Goal: Task Accomplishment & Management: Complete application form

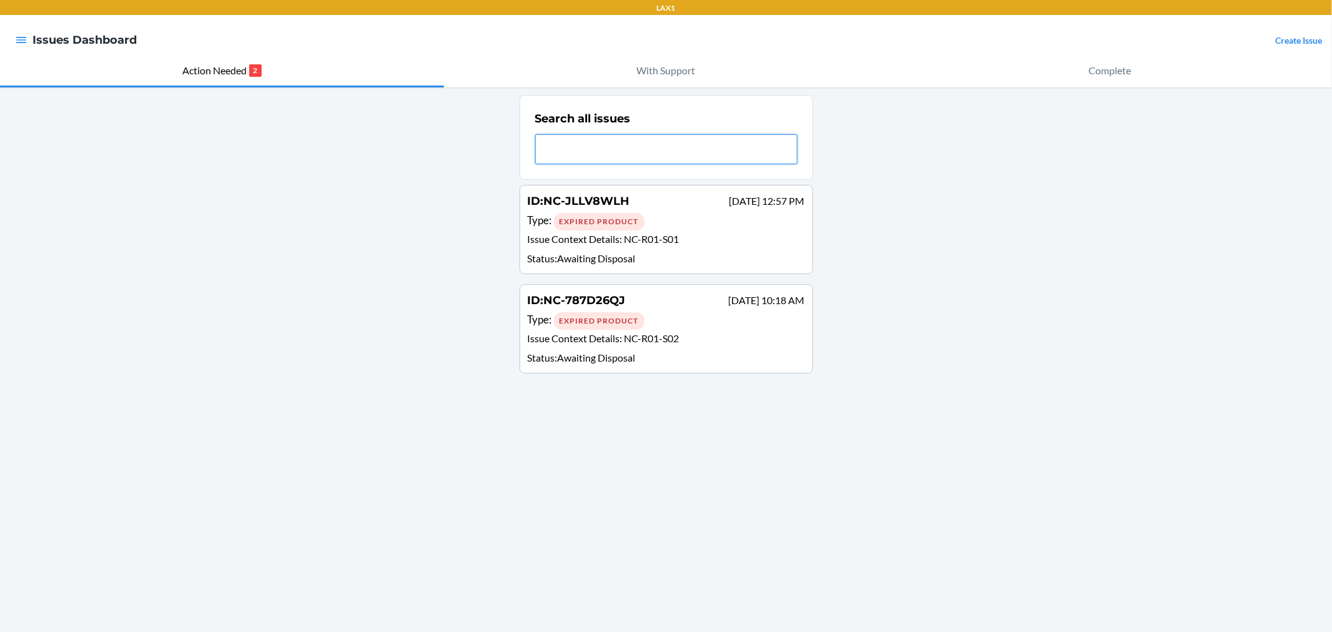
click at [585, 147] on input "text" at bounding box center [666, 149] width 262 height 30
type input "lfr"
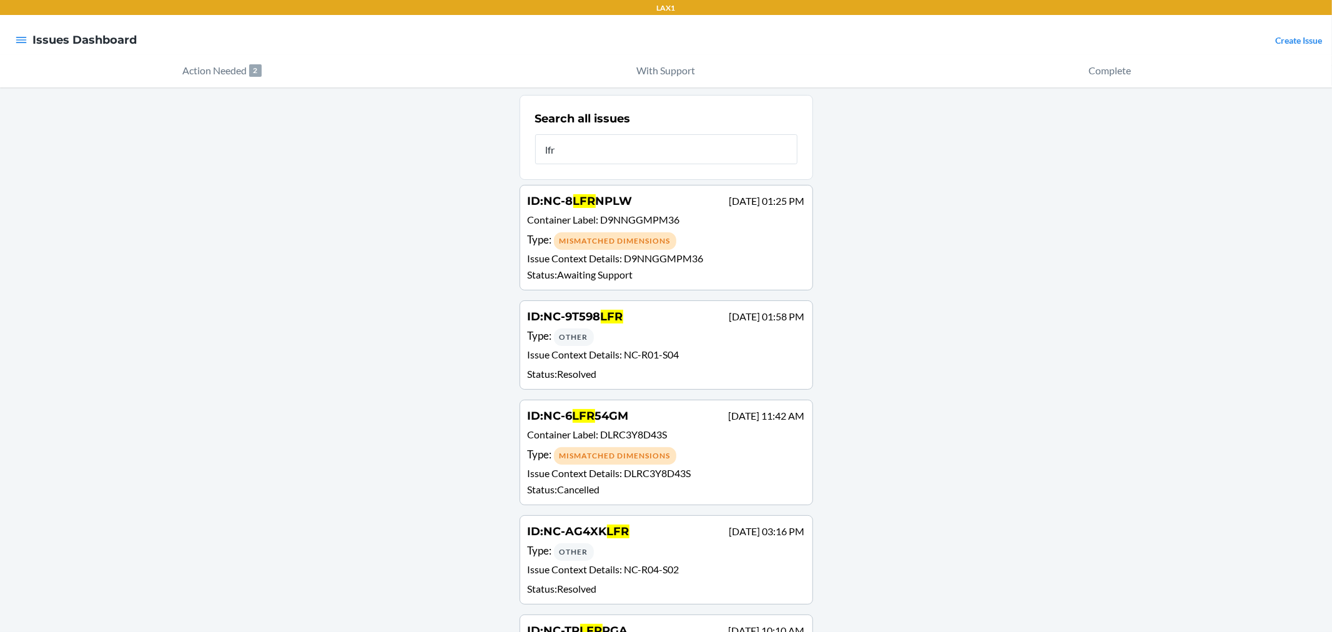
click at [629, 338] on div "Type : Other" at bounding box center [666, 337] width 277 height 18
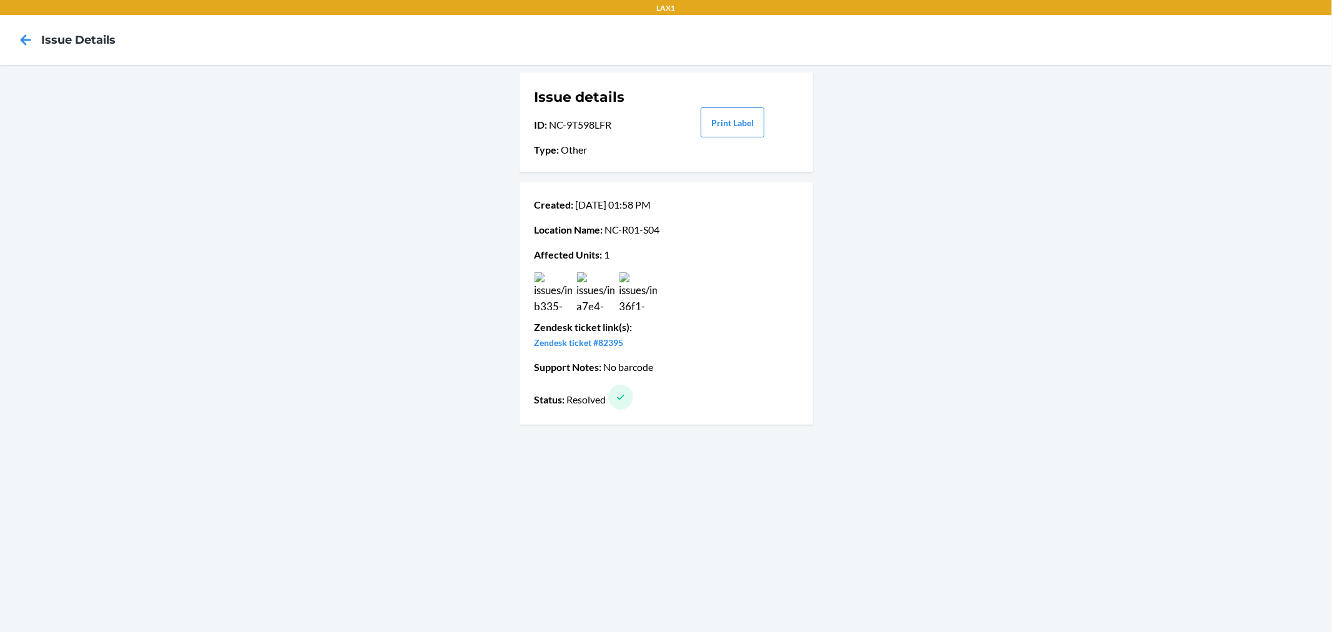
click at [560, 294] on img at bounding box center [553, 290] width 37 height 37
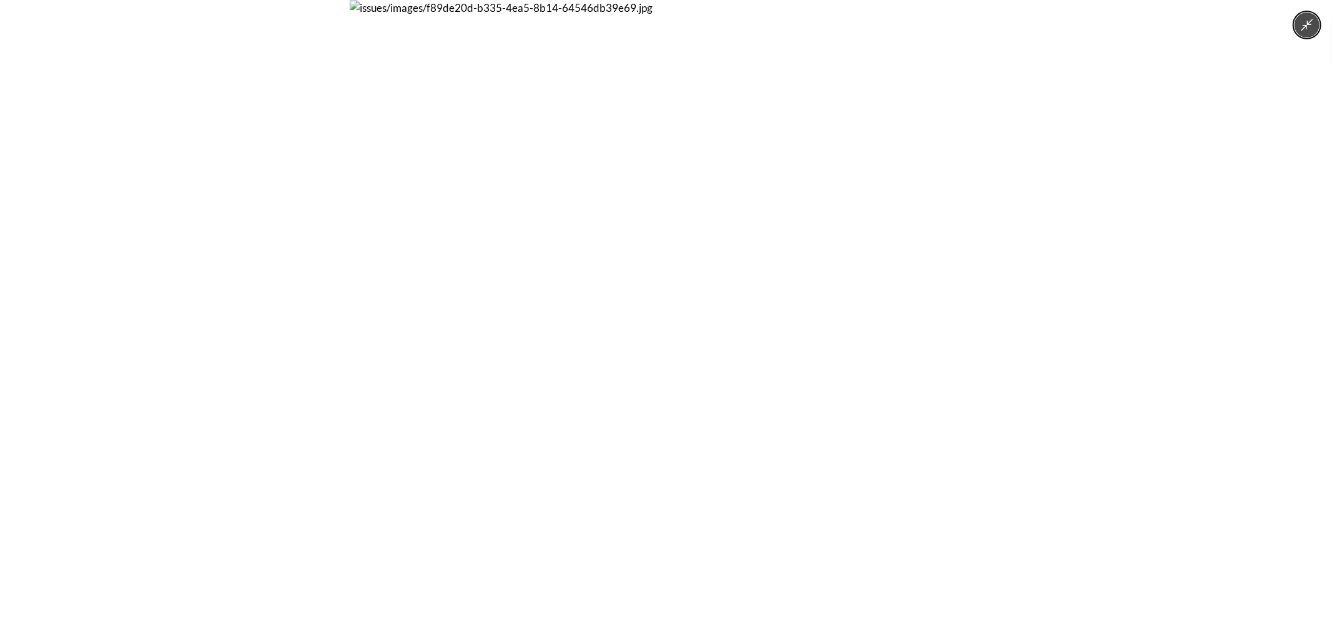
click at [1015, 287] on div at bounding box center [666, 316] width 1332 height 632
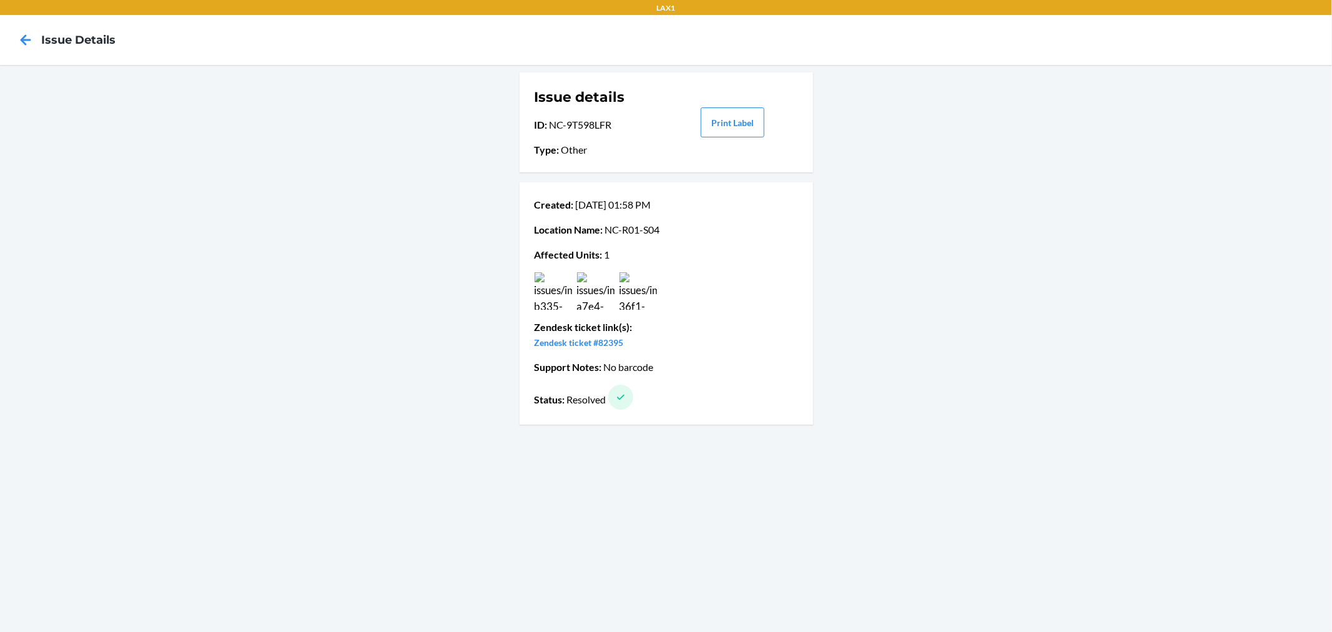
click at [585, 298] on img at bounding box center [595, 290] width 37 height 37
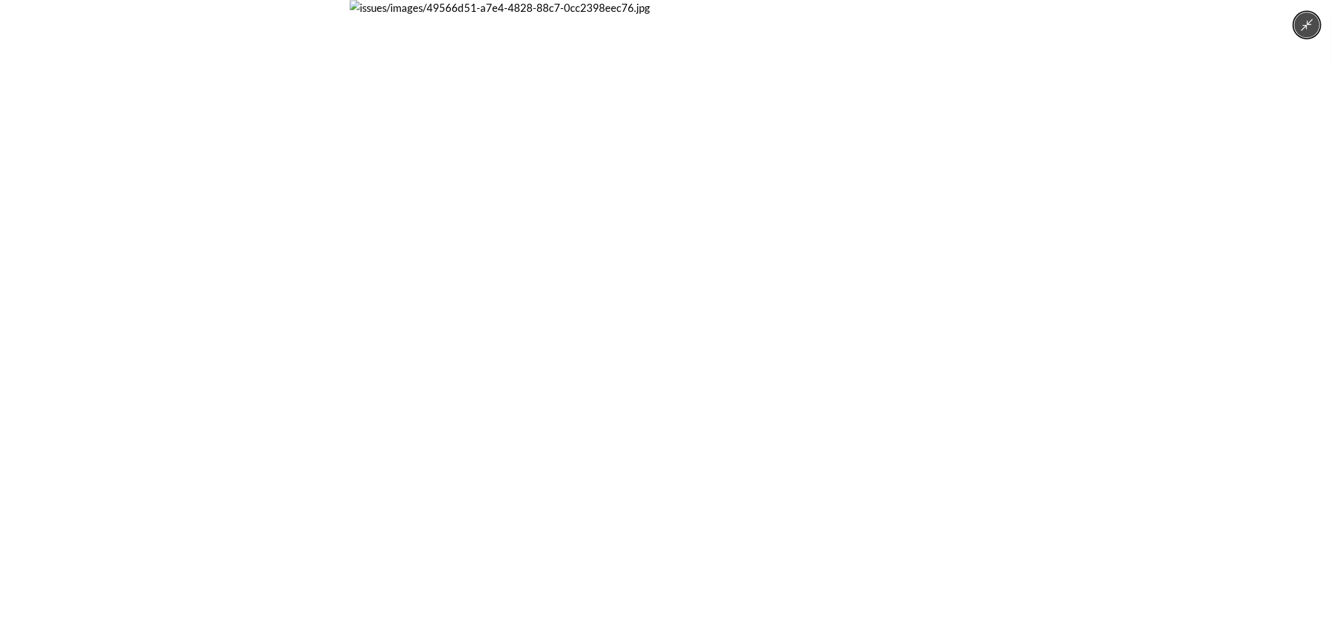
click at [1010, 277] on div at bounding box center [666, 316] width 1332 height 632
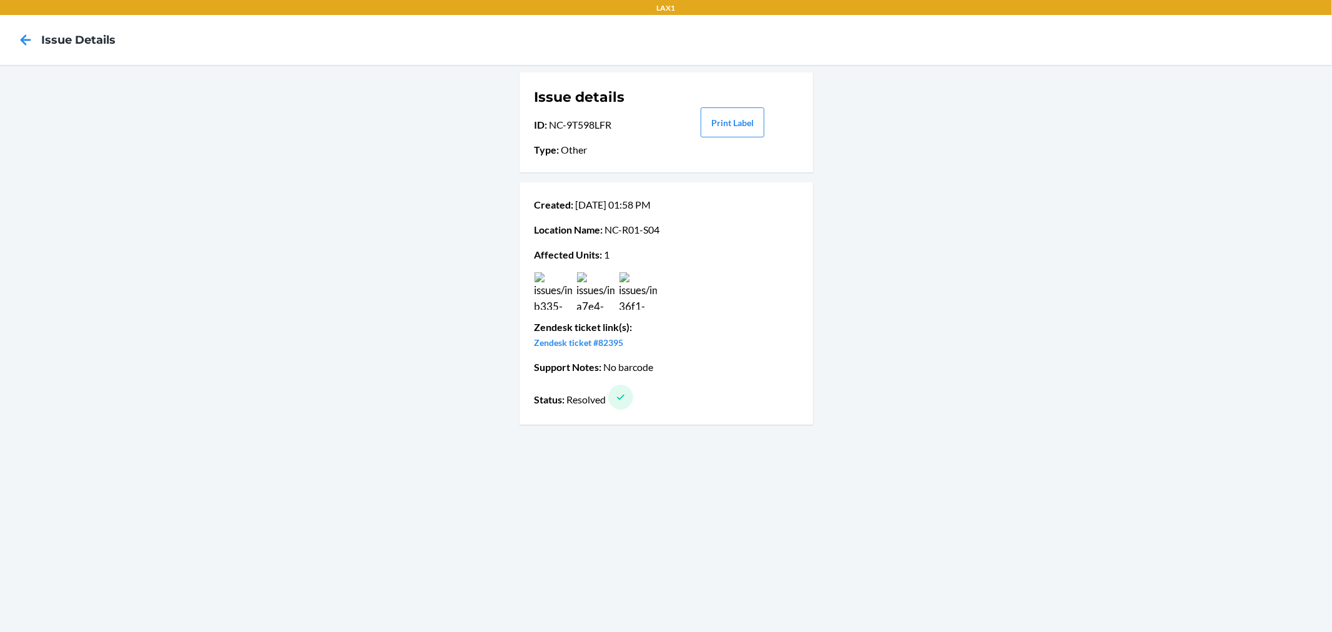
click at [635, 282] on img at bounding box center [637, 290] width 37 height 37
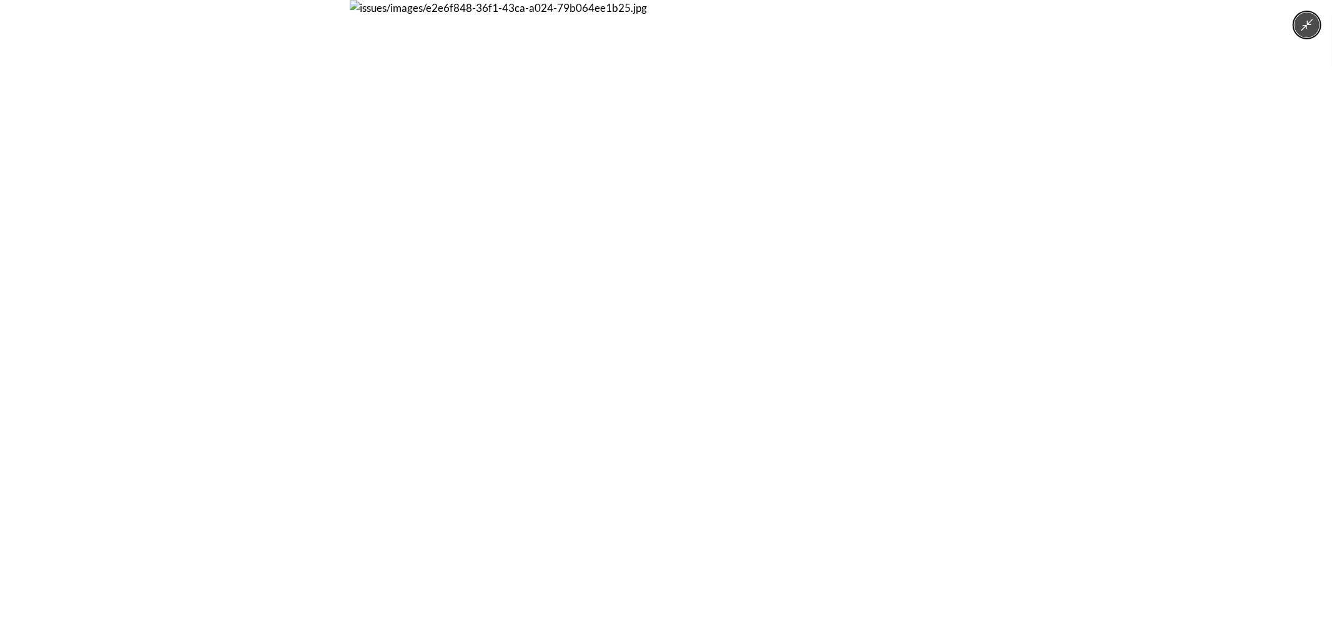
click at [1032, 273] on div at bounding box center [666, 316] width 1332 height 632
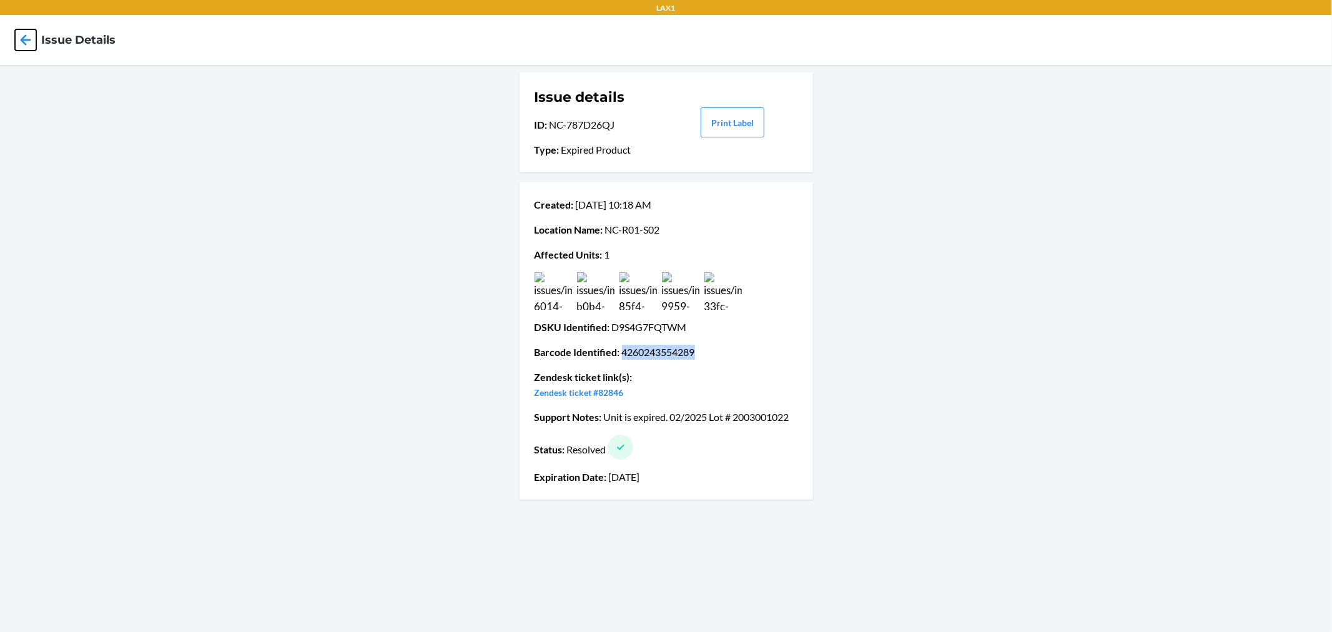
click at [26, 41] on icon at bounding box center [25, 39] width 21 height 21
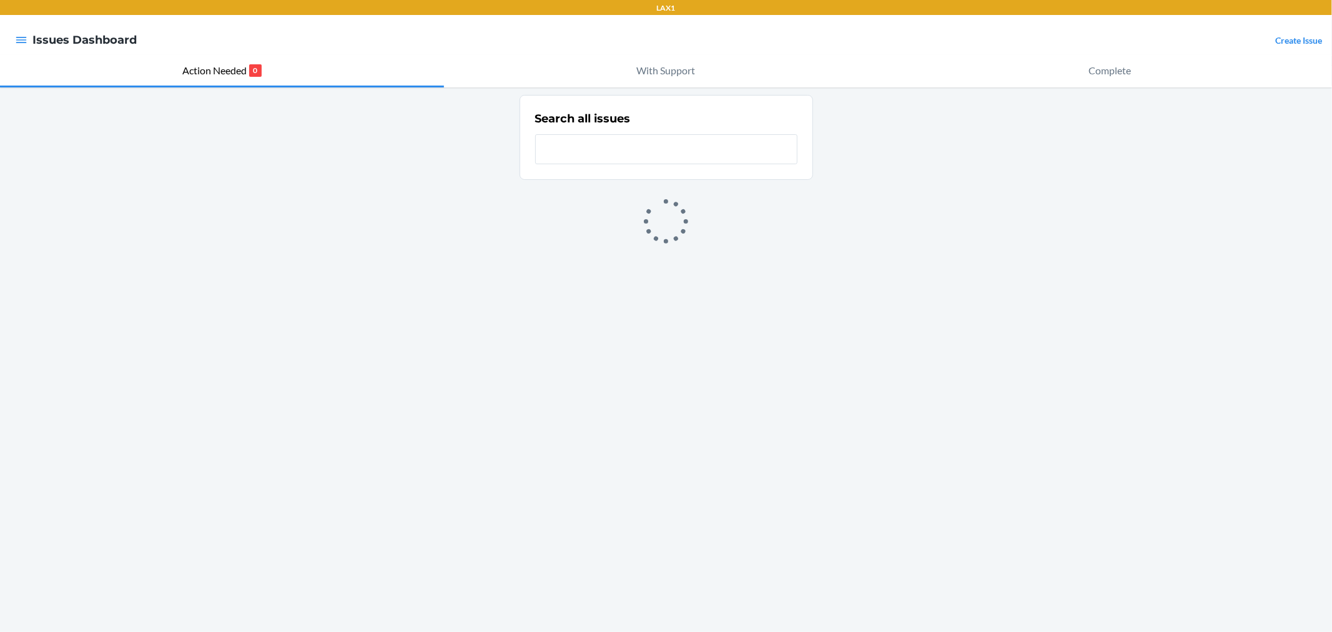
click at [659, 159] on input "text" at bounding box center [666, 149] width 262 height 30
type input "2ag"
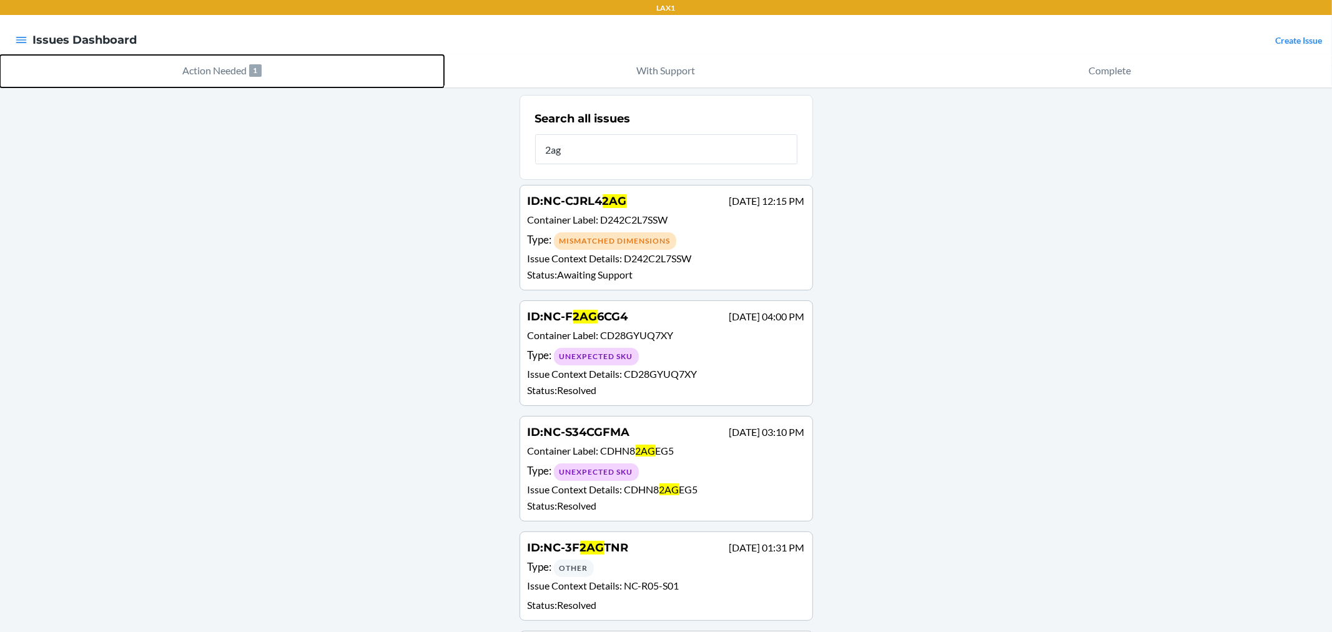
click at [233, 77] on p "Action Needed" at bounding box center [214, 70] width 64 height 15
click at [239, 74] on p "Action Needed" at bounding box center [214, 70] width 64 height 15
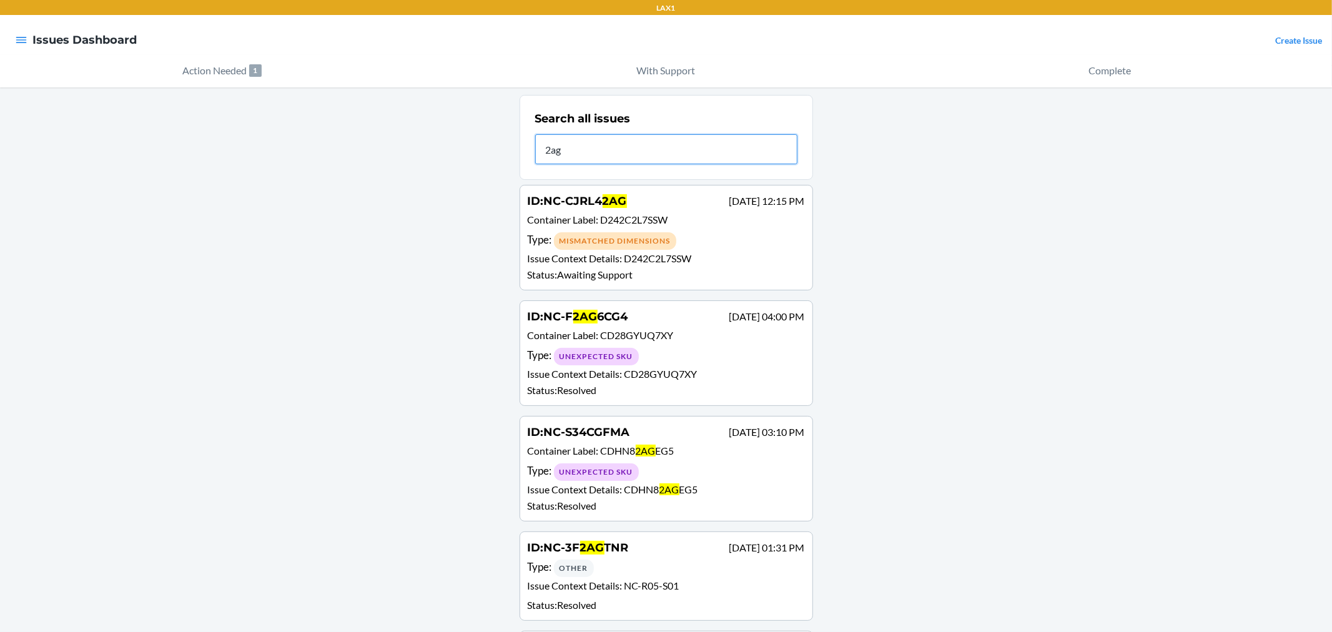
click at [664, 159] on input "2ag" at bounding box center [666, 149] width 262 height 30
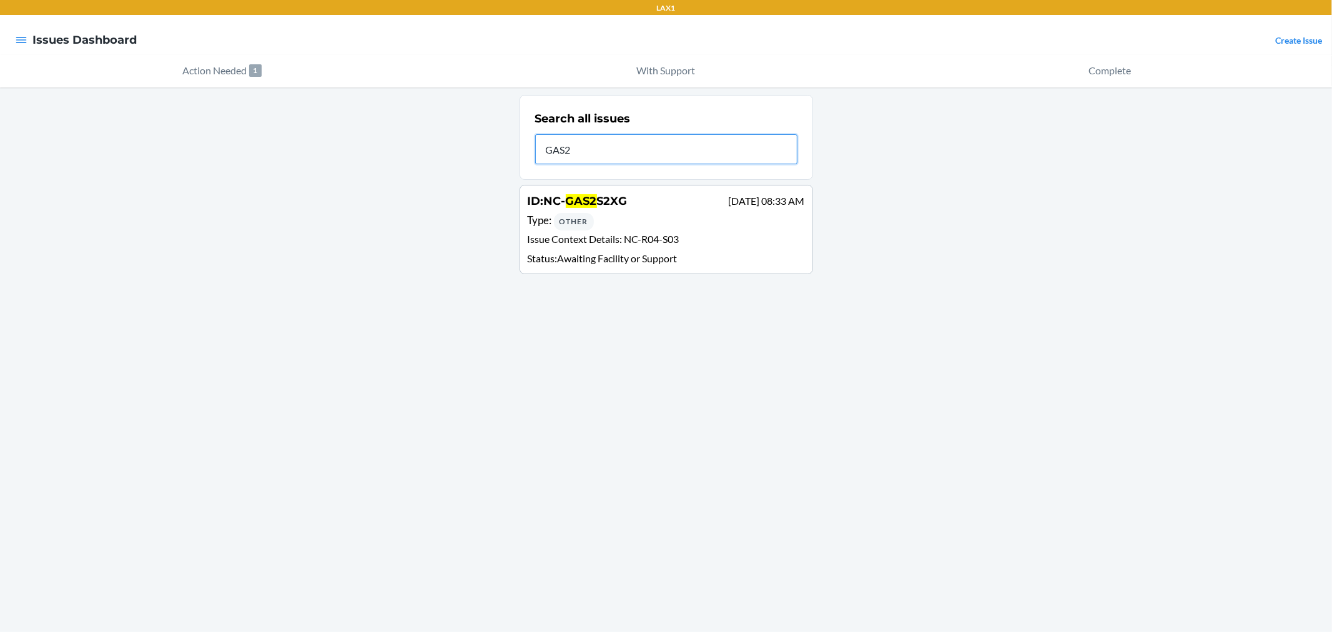
type input "GAS2"
click at [670, 238] on span "NC-R04-S03" at bounding box center [651, 239] width 55 height 12
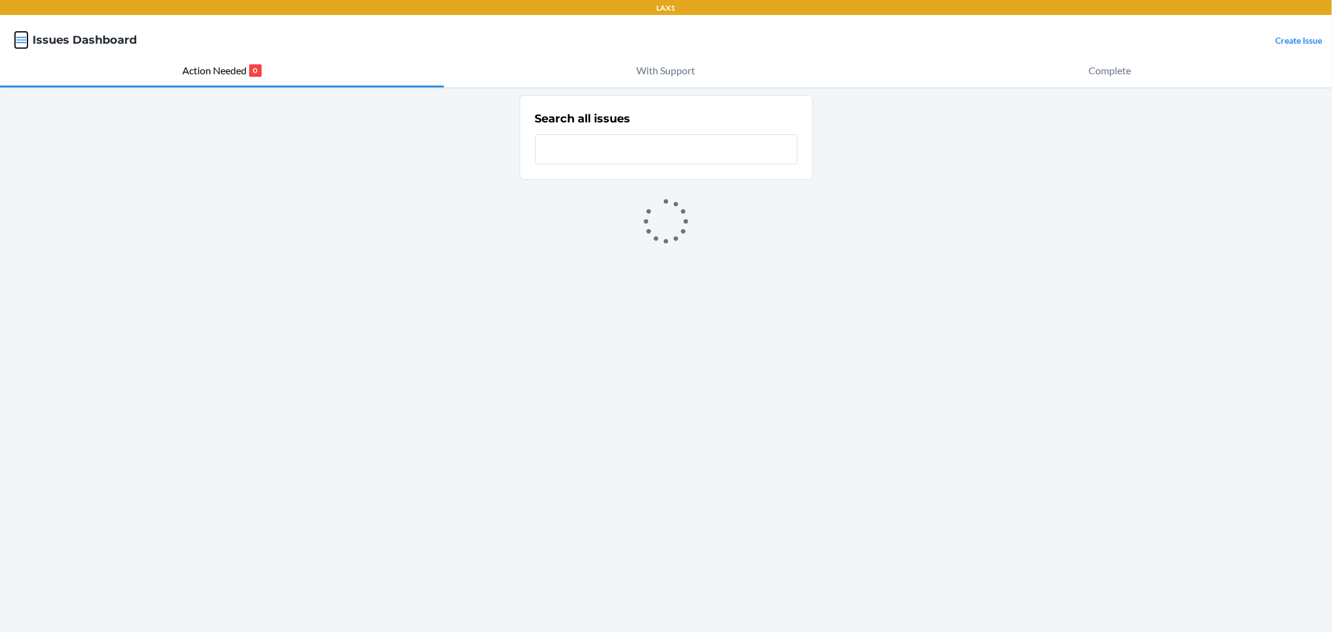
click at [23, 36] on icon "button" at bounding box center [21, 40] width 12 height 12
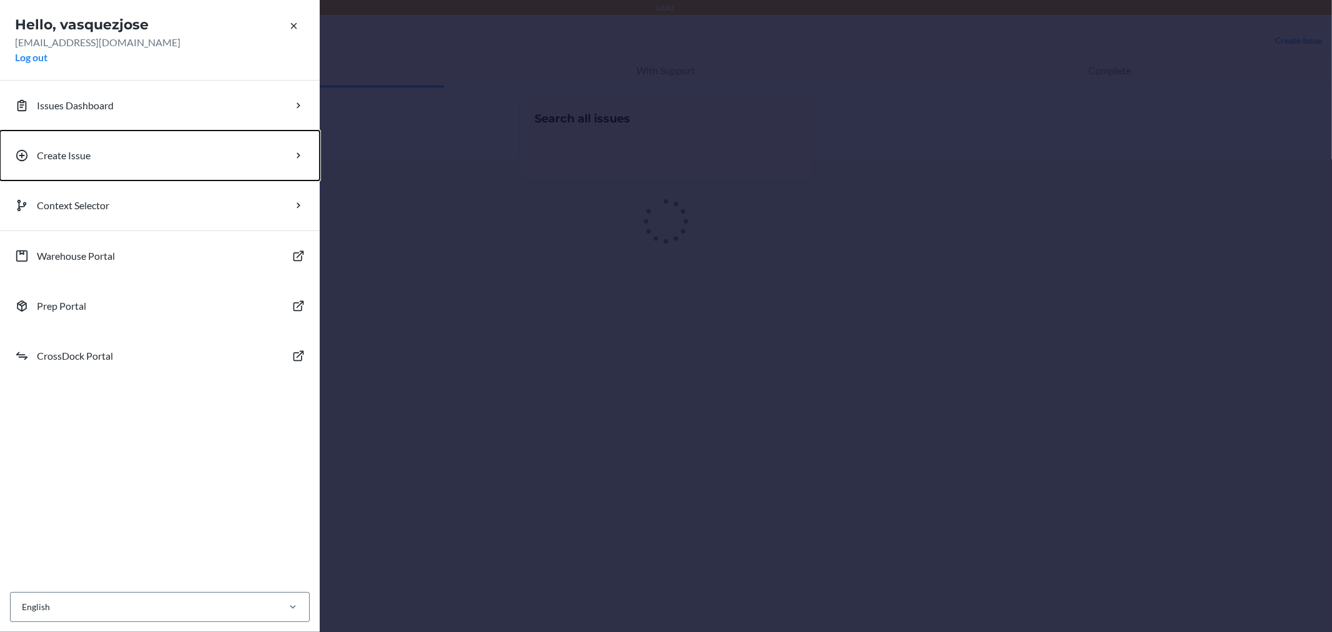
click at [61, 148] on p "Create Issue" at bounding box center [64, 155] width 54 height 15
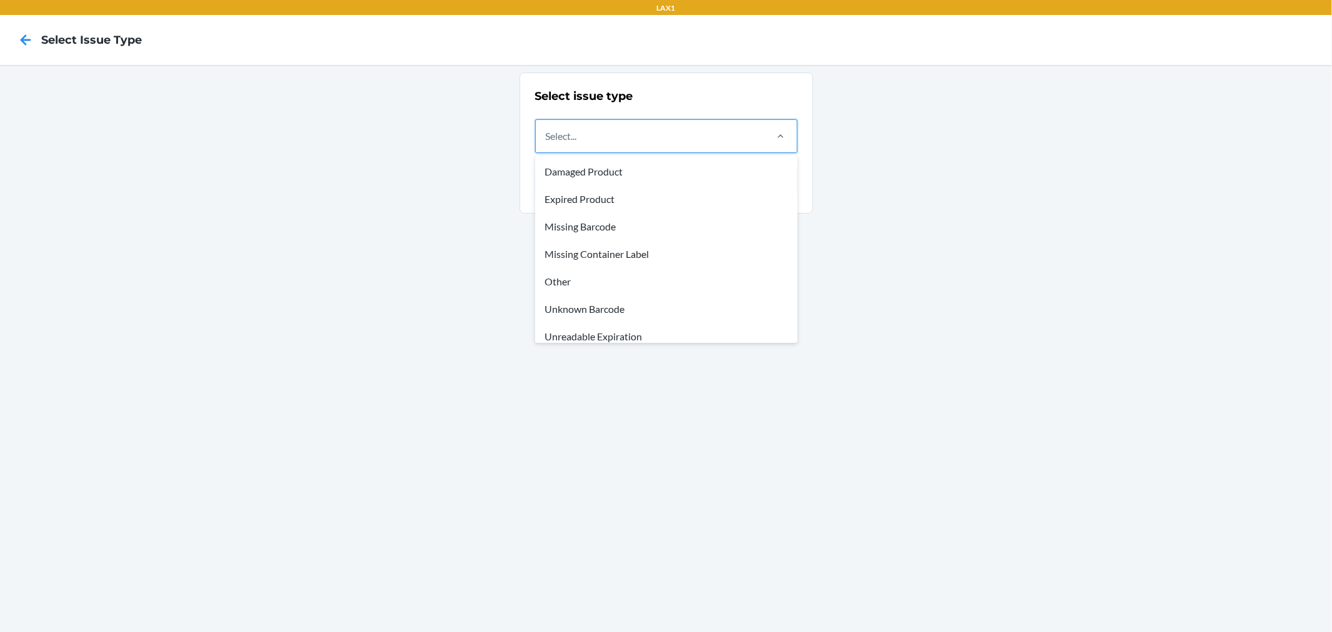
click at [741, 139] on div "Select..." at bounding box center [650, 136] width 229 height 32
click at [547, 139] on input "option Damaged Product focused, 1 of 8. 8 results available. Use Up and Down to…" at bounding box center [546, 136] width 1 height 15
click at [603, 164] on div "Damaged Product" at bounding box center [666, 171] width 257 height 27
click at [547, 144] on input "option Damaged Product focused, 1 of 8. 8 results available. Use Up and Down to…" at bounding box center [546, 136] width 1 height 15
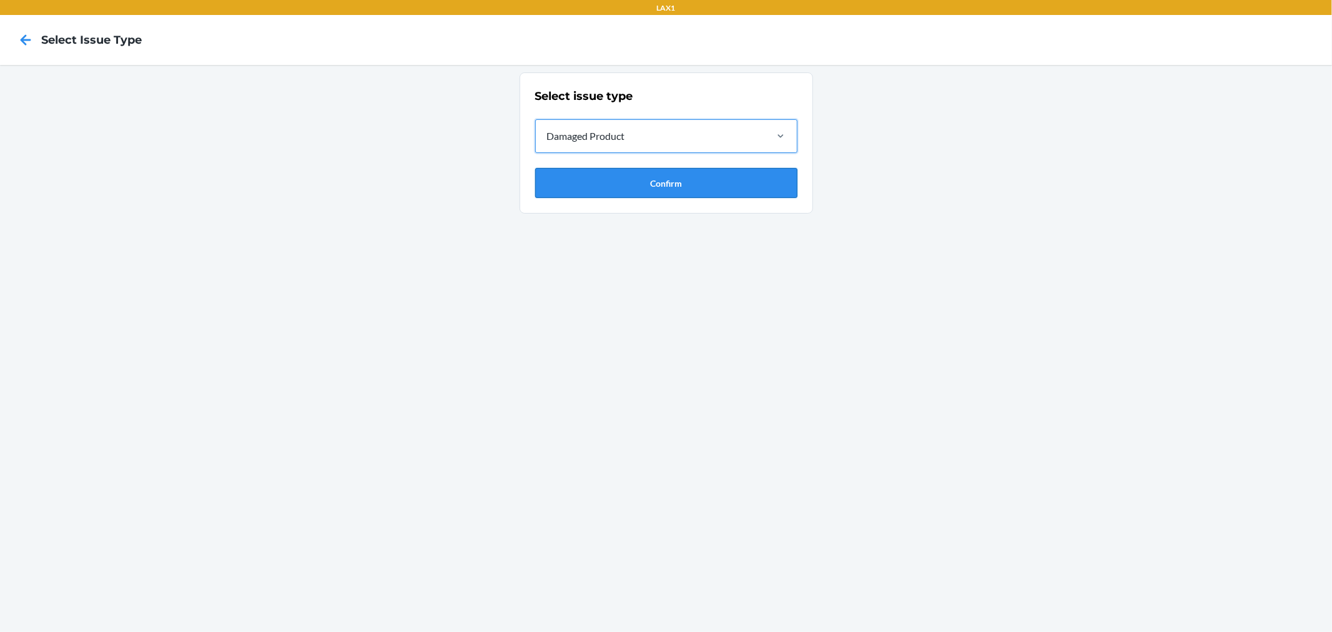
click at [631, 177] on button "Confirm" at bounding box center [666, 183] width 262 height 30
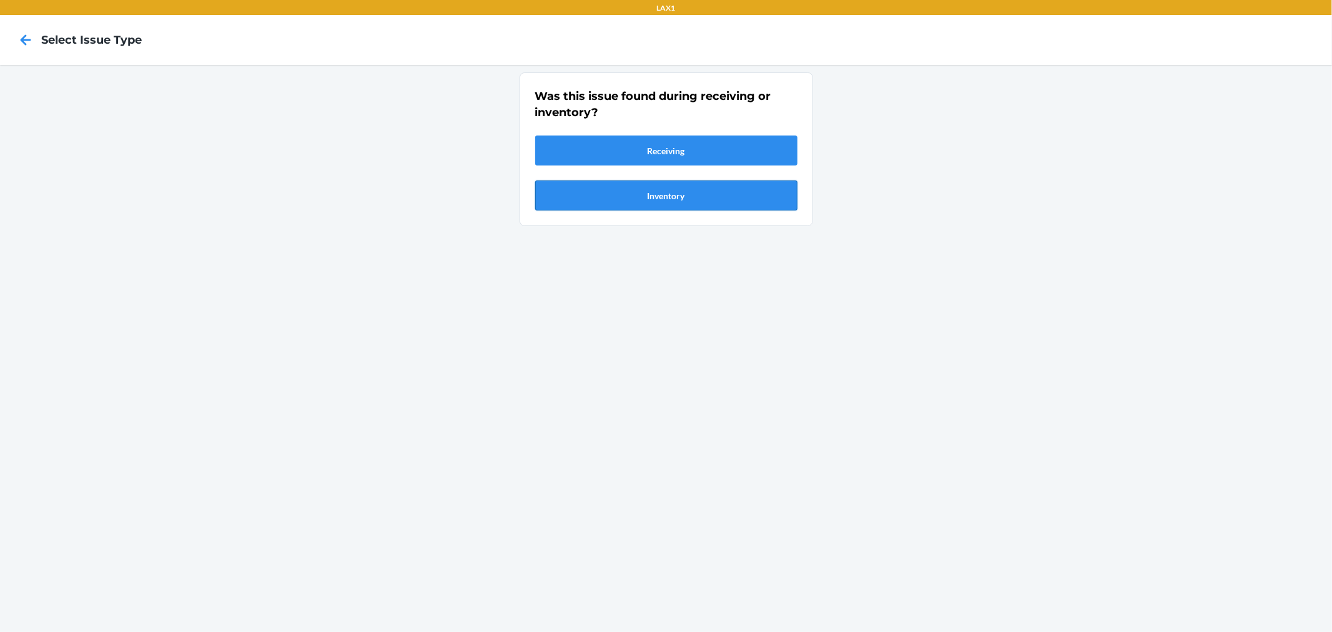
click at [689, 192] on button "Inventory" at bounding box center [666, 195] width 262 height 30
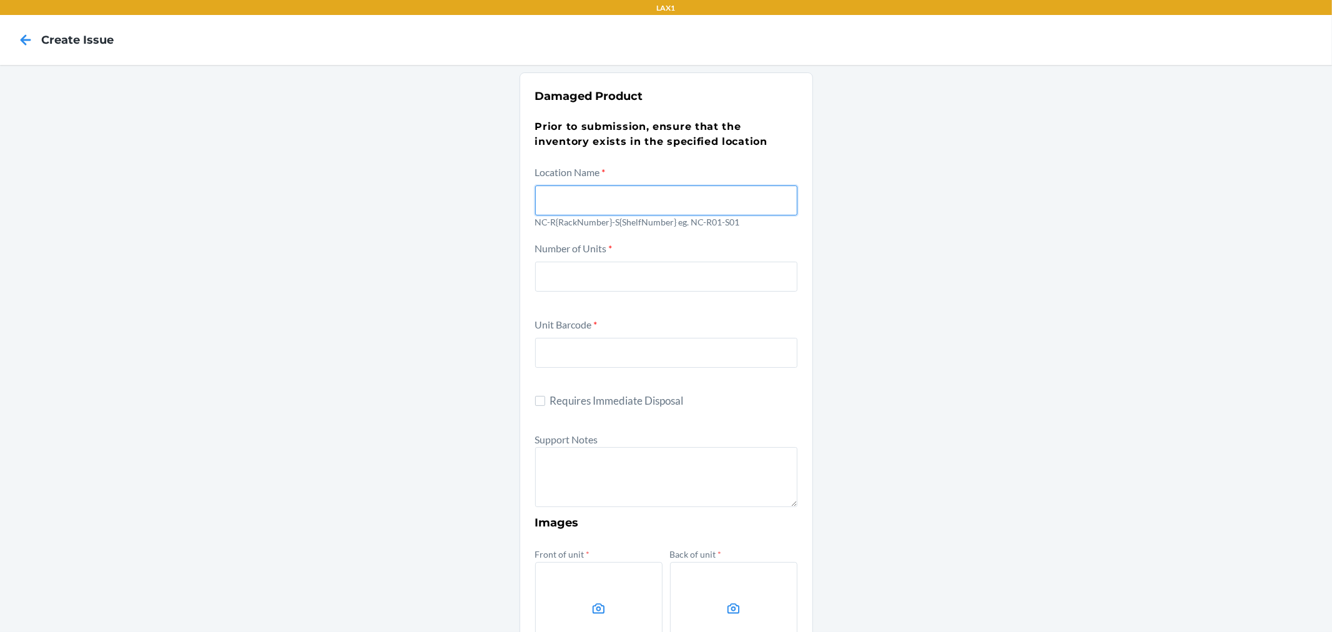
click at [598, 202] on input "text" at bounding box center [666, 200] width 262 height 30
type input "NC-R01-S01"
click at [590, 279] on input "number" at bounding box center [666, 277] width 262 height 30
type input "1"
drag, startPoint x: 621, startPoint y: 206, endPoint x: 519, endPoint y: 208, distance: 102.4
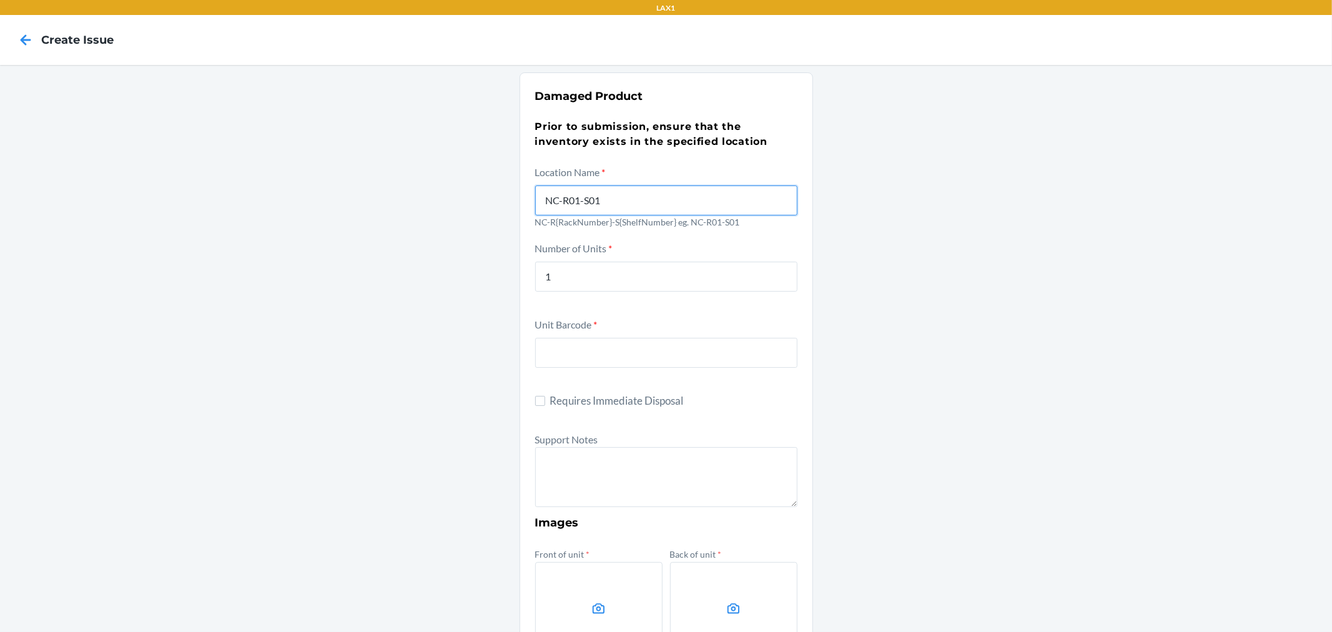
click at [520, 208] on section "Damaged Product Prior to submission, ensure that the inventory exists in the sp…" at bounding box center [667, 511] width 294 height 878
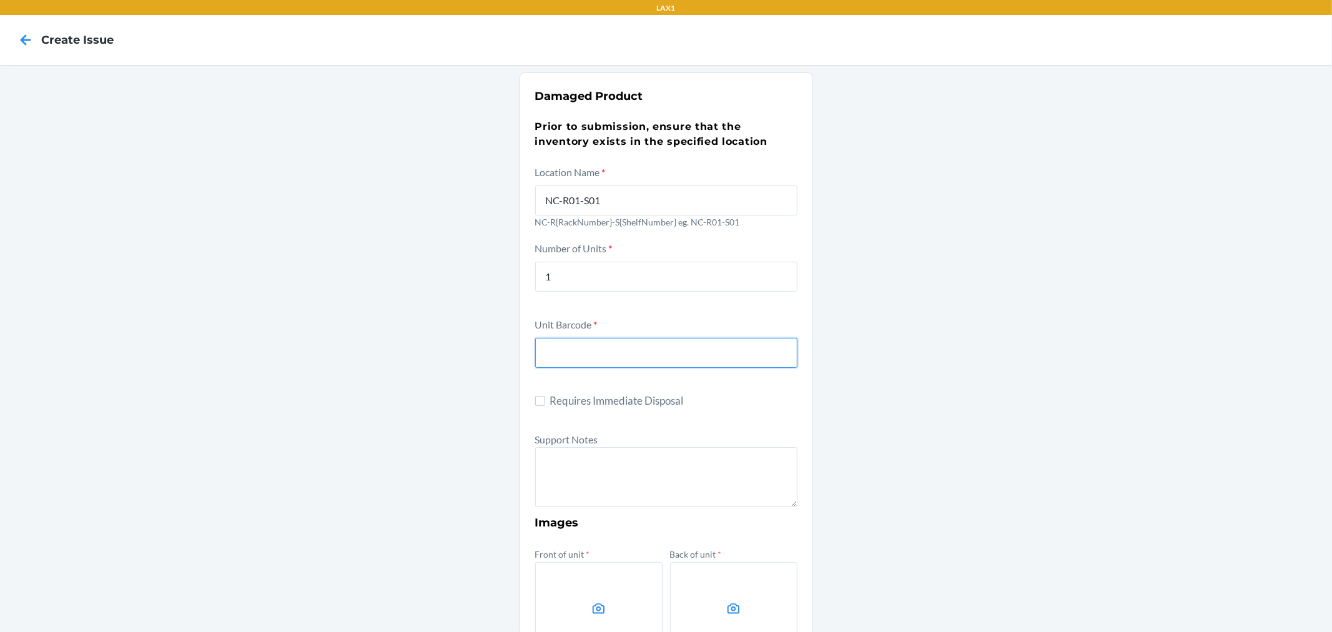
click at [577, 358] on input "text" at bounding box center [666, 353] width 262 height 30
paste input "DFYDPM5BQ2E"
type input "DFYDPM5BQ2E"
click at [541, 397] on label "Requires Immediate Disposal" at bounding box center [666, 401] width 262 height 16
click at [541, 397] on input "Requires Immediate Disposal" at bounding box center [540, 401] width 10 height 10
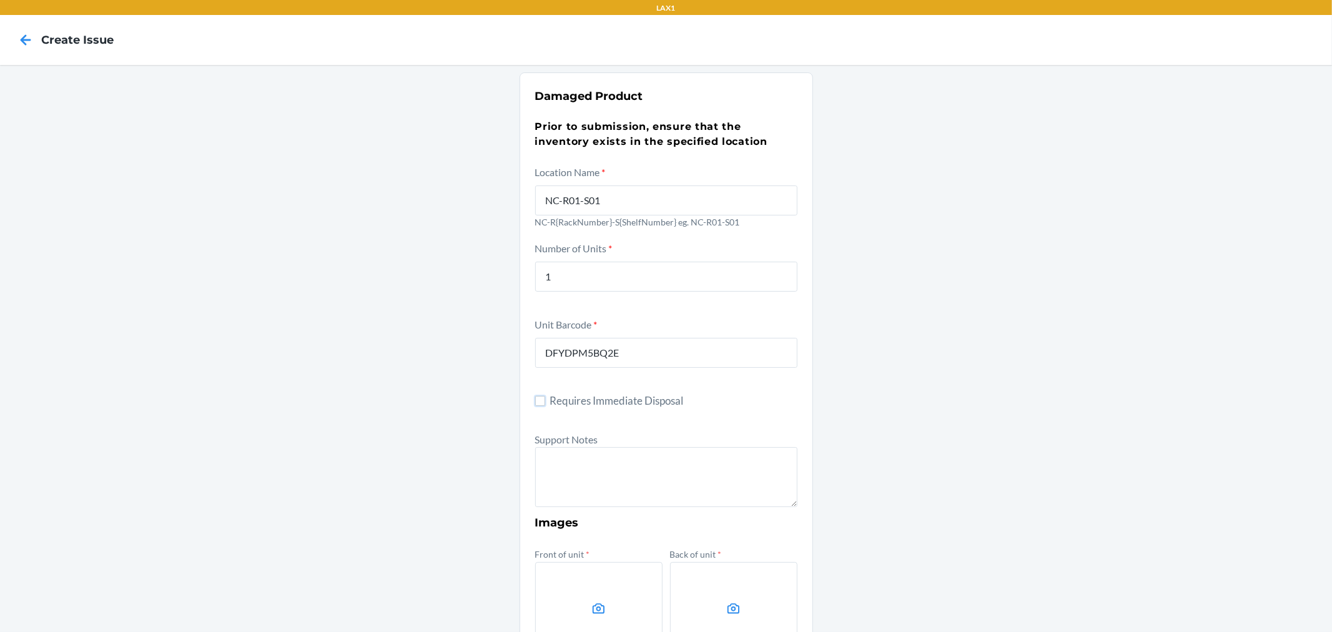
checkbox input "true"
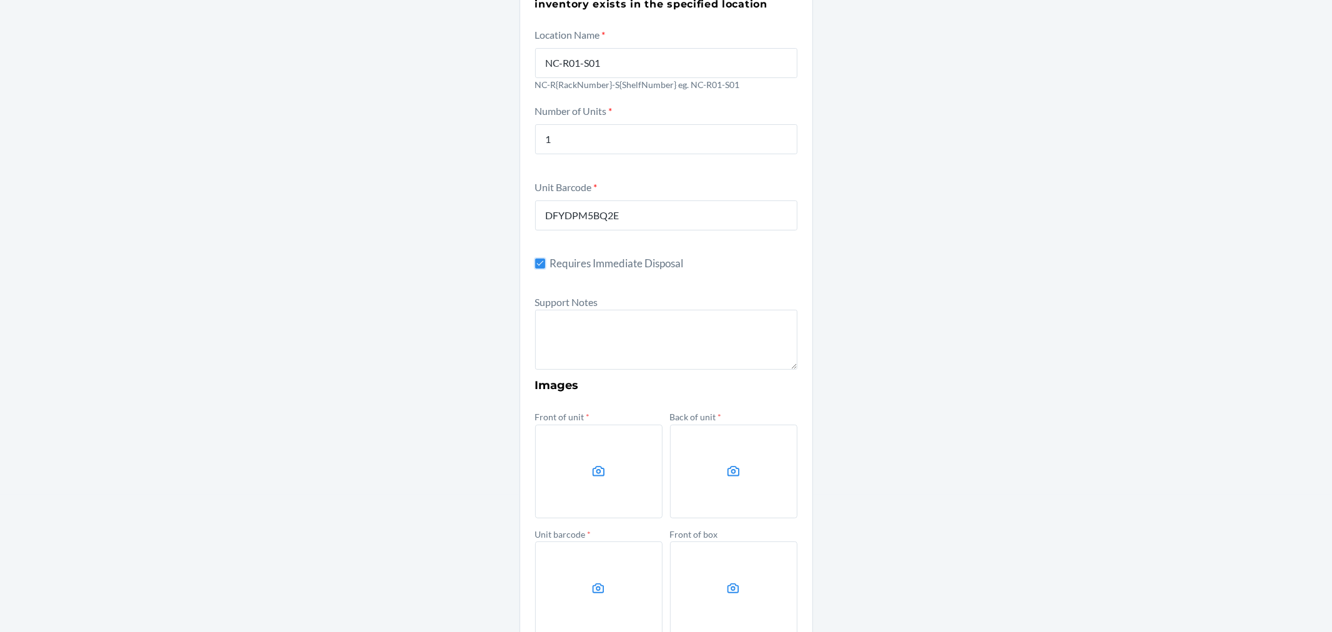
scroll to position [139, 0]
click at [663, 325] on textarea at bounding box center [666, 338] width 262 height 60
paste textarea "NC-D5QLJX88"
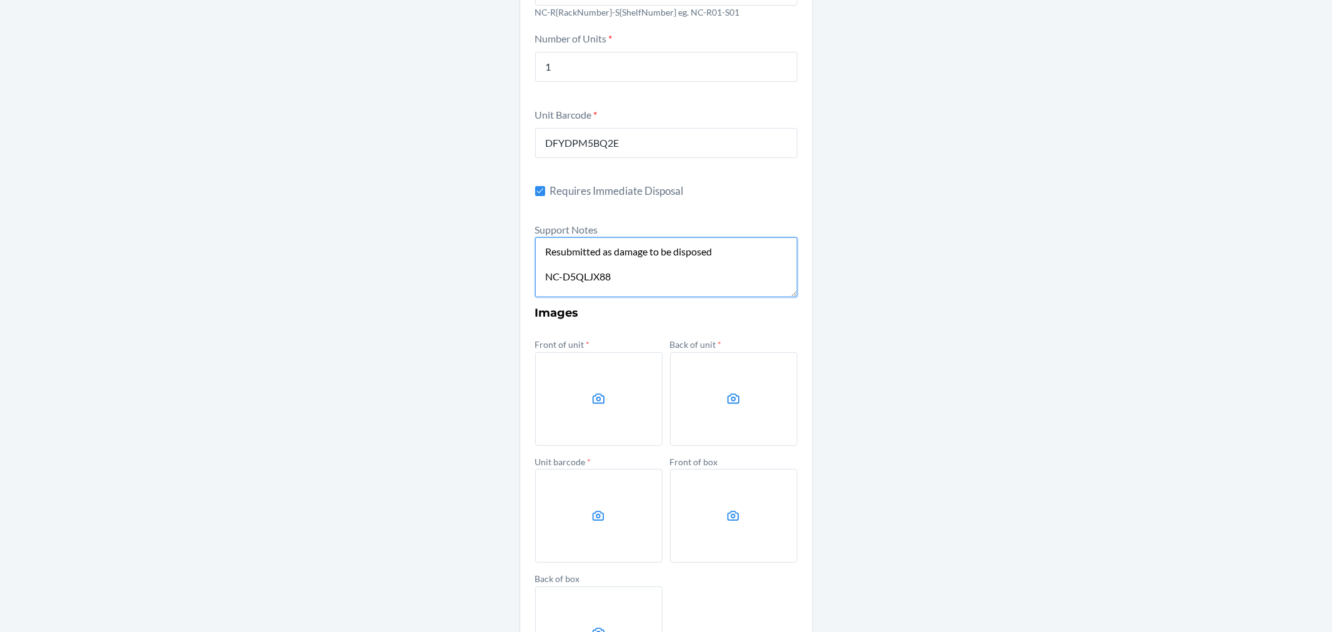
scroll to position [277, 0]
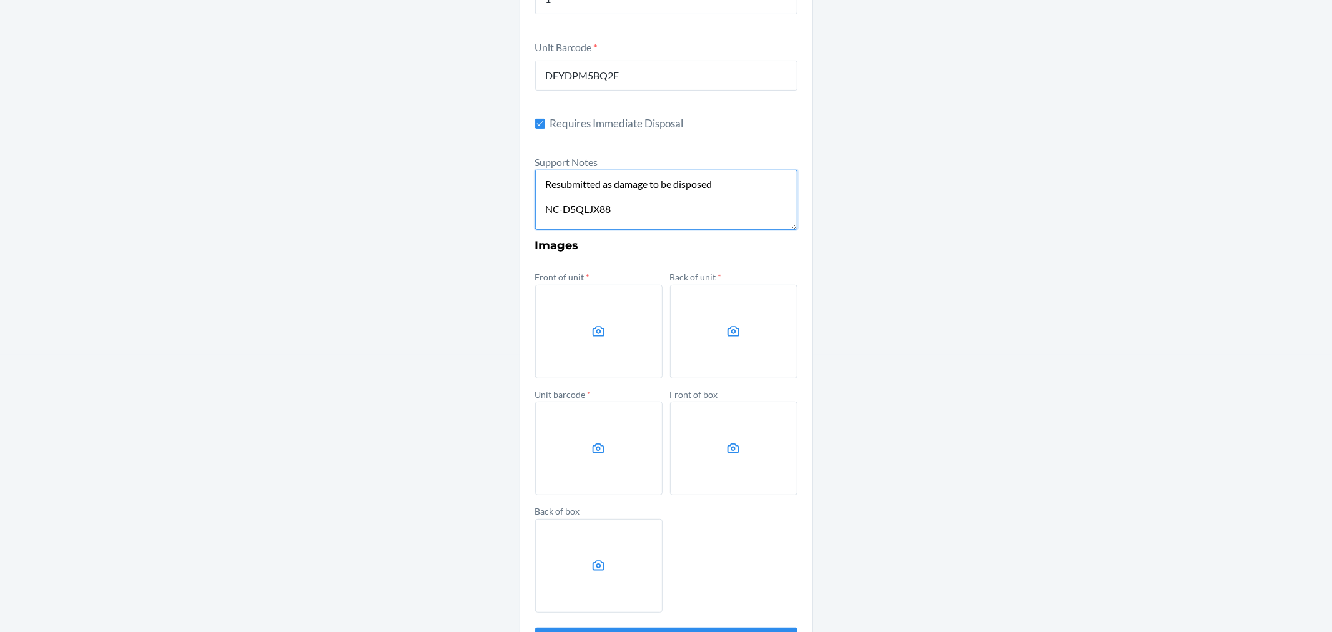
type textarea "Resubmitted as damage to be disposed NC-D5QLJX88"
click at [584, 331] on label at bounding box center [598, 332] width 127 height 94
click at [0, 0] on input "file" at bounding box center [0, 0] width 0 height 0
click at [713, 325] on label at bounding box center [733, 332] width 127 height 94
click at [0, 0] on input "file" at bounding box center [0, 0] width 0 height 0
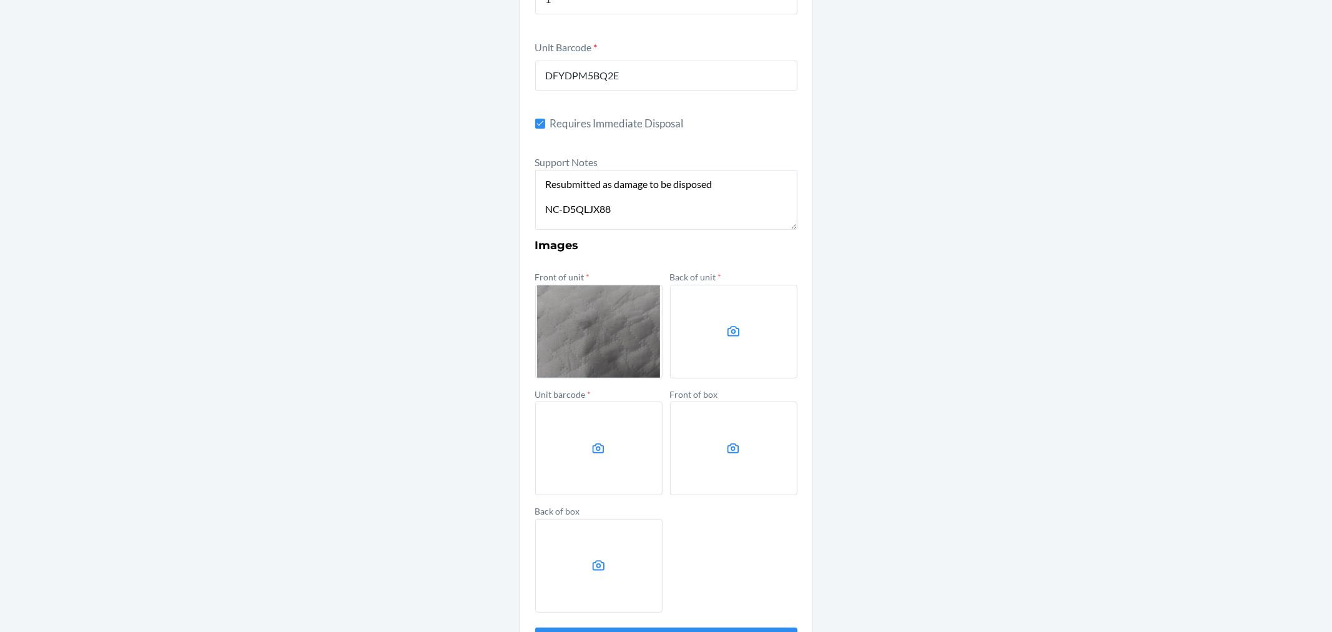
click at [609, 432] on label at bounding box center [598, 449] width 127 height 94
click at [0, 0] on input "file" at bounding box center [0, 0] width 0 height 0
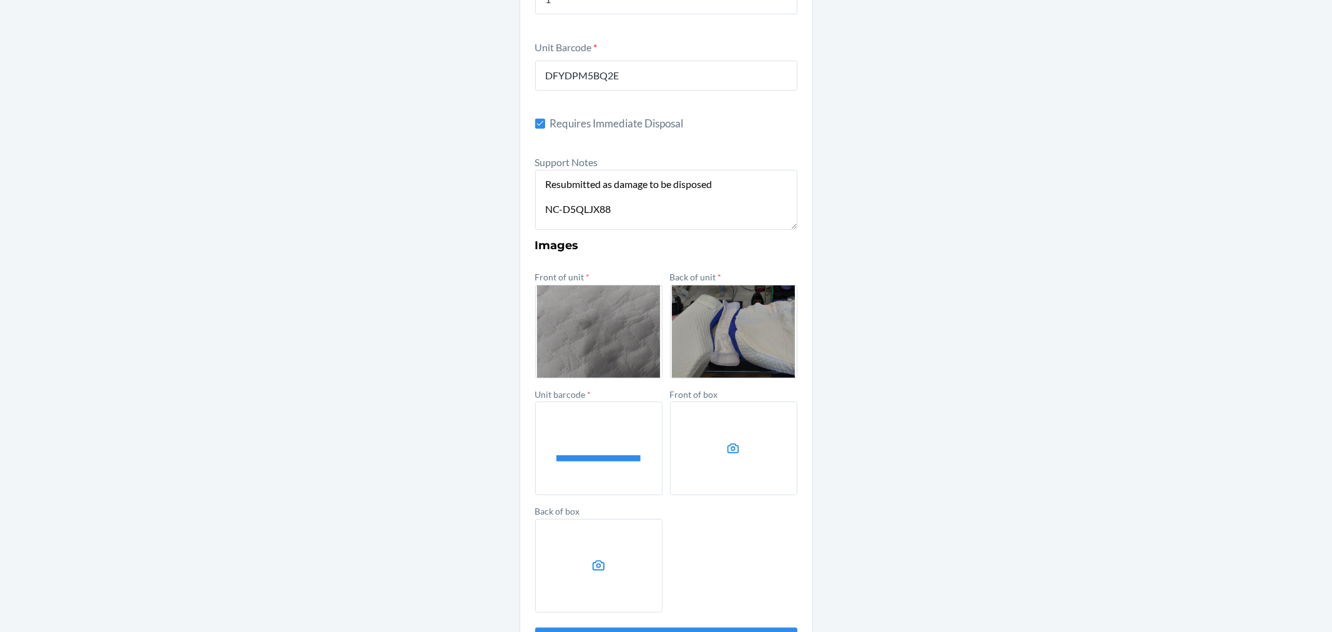
click at [738, 448] on label at bounding box center [733, 449] width 127 height 94
click at [0, 0] on input "file" at bounding box center [0, 0] width 0 height 0
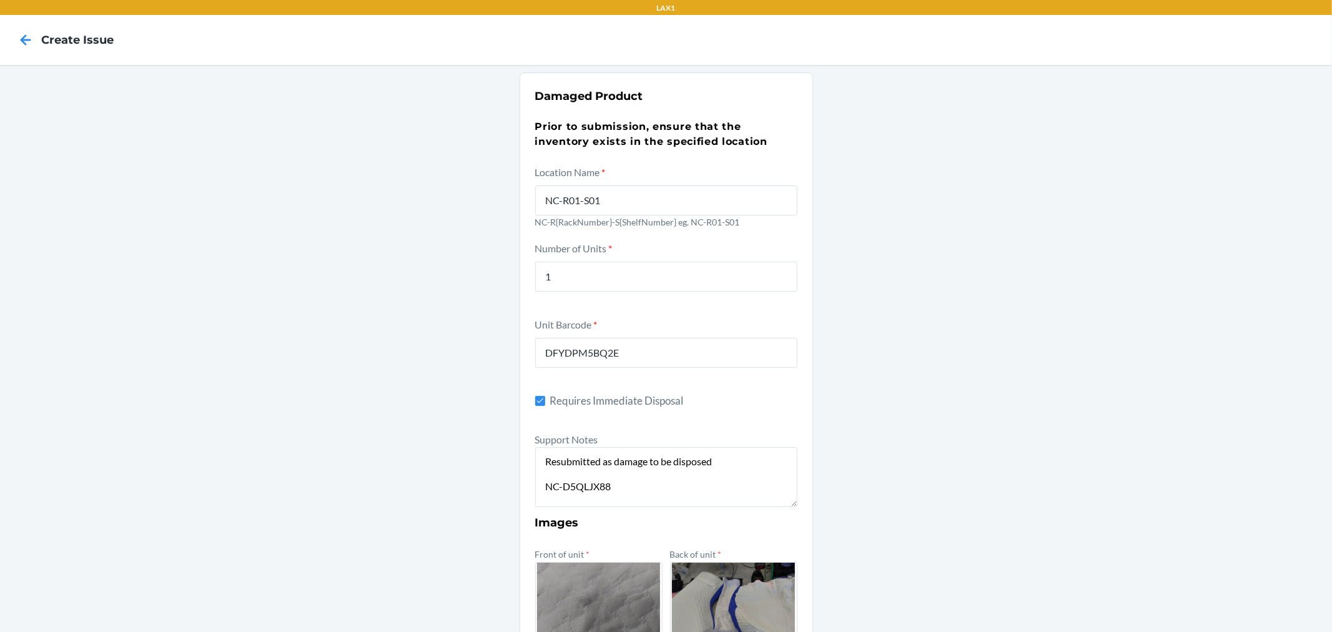
scroll to position [325, 0]
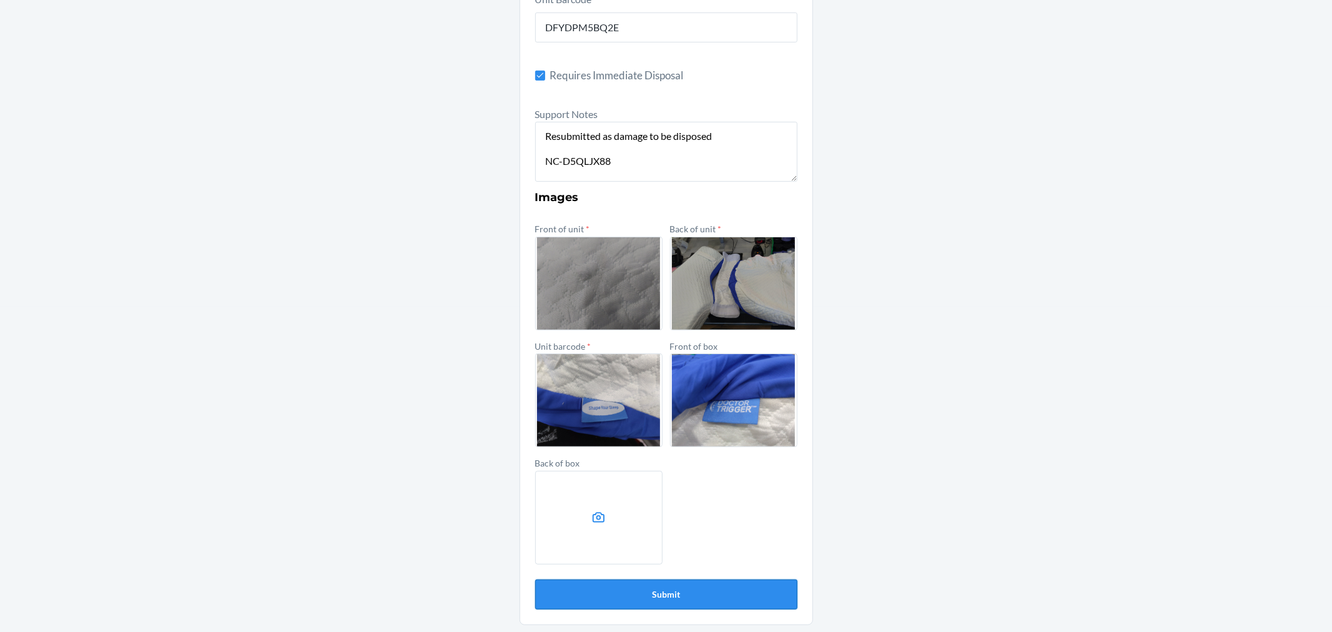
click at [691, 584] on button "Submit" at bounding box center [666, 595] width 262 height 30
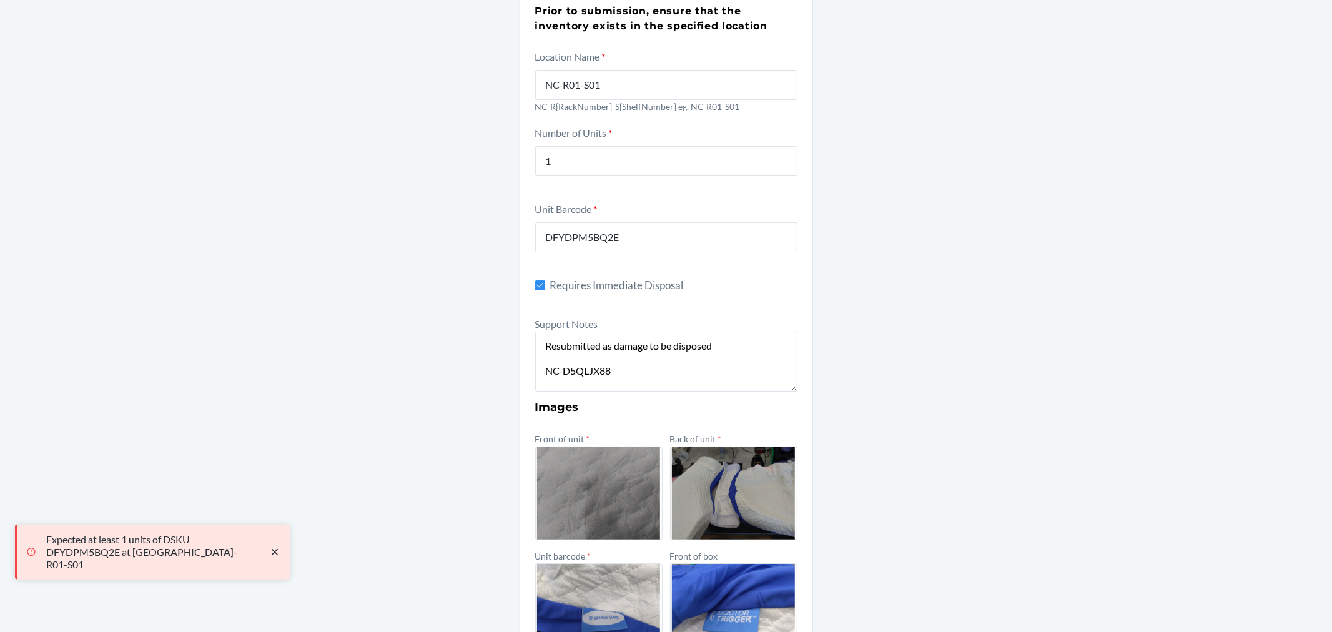
scroll to position [47, 0]
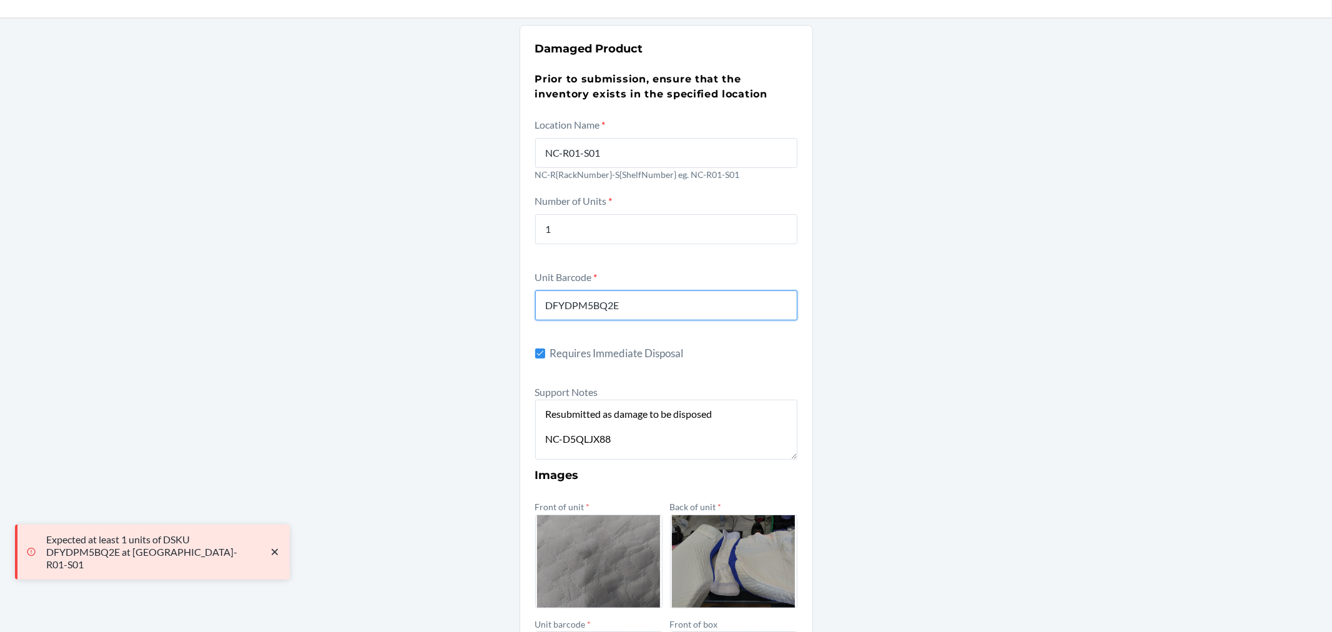
drag, startPoint x: 628, startPoint y: 304, endPoint x: 523, endPoint y: 306, distance: 104.3
click at [523, 306] on section "Damaged Product Prior to submission, ensure that the inventory exists in the sp…" at bounding box center [667, 464] width 294 height 878
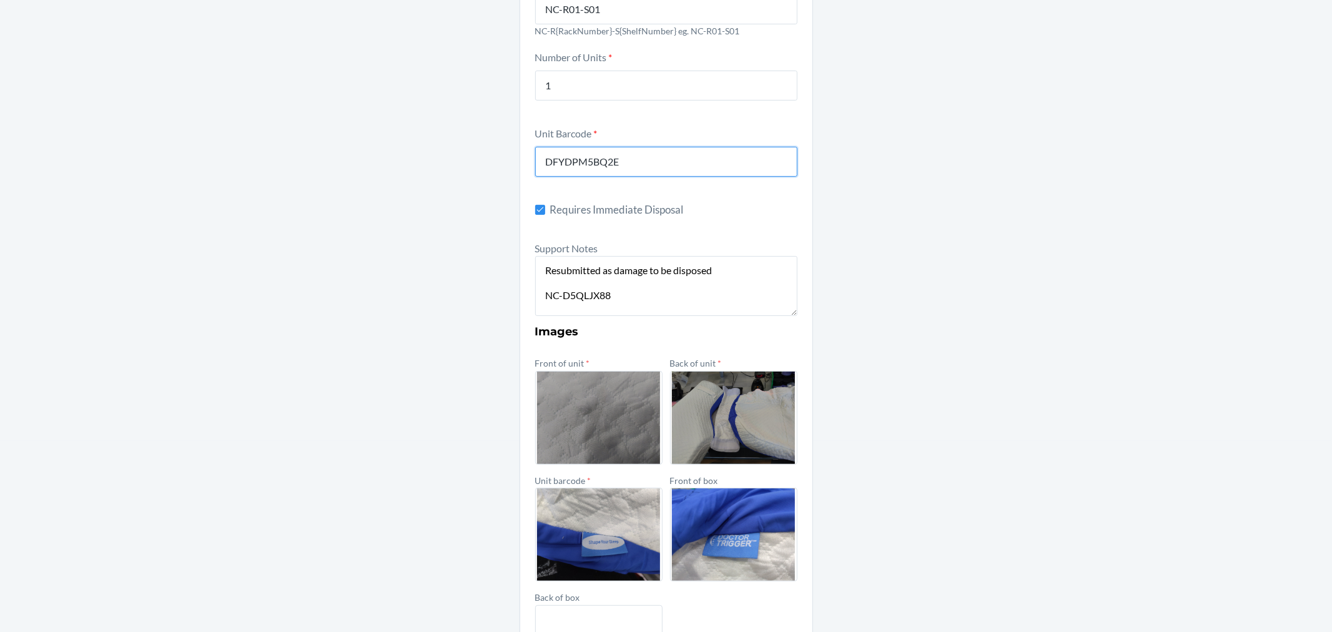
scroll to position [325, 0]
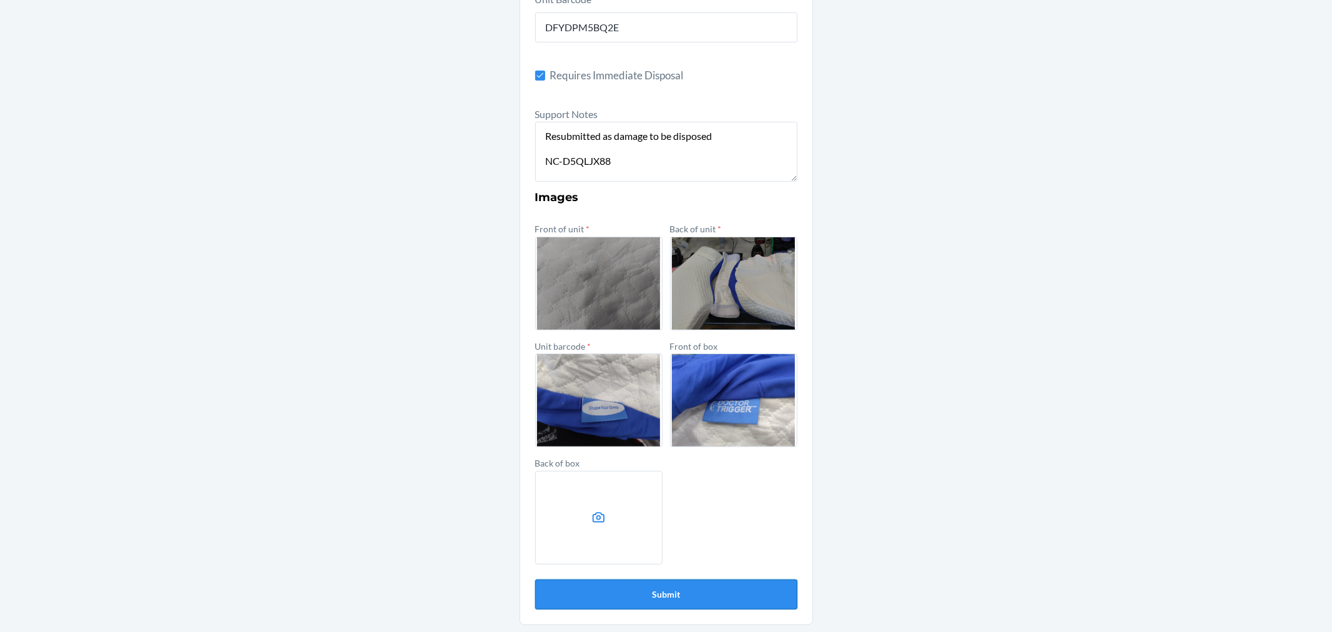
click at [664, 599] on button "Submit" at bounding box center [666, 595] width 262 height 30
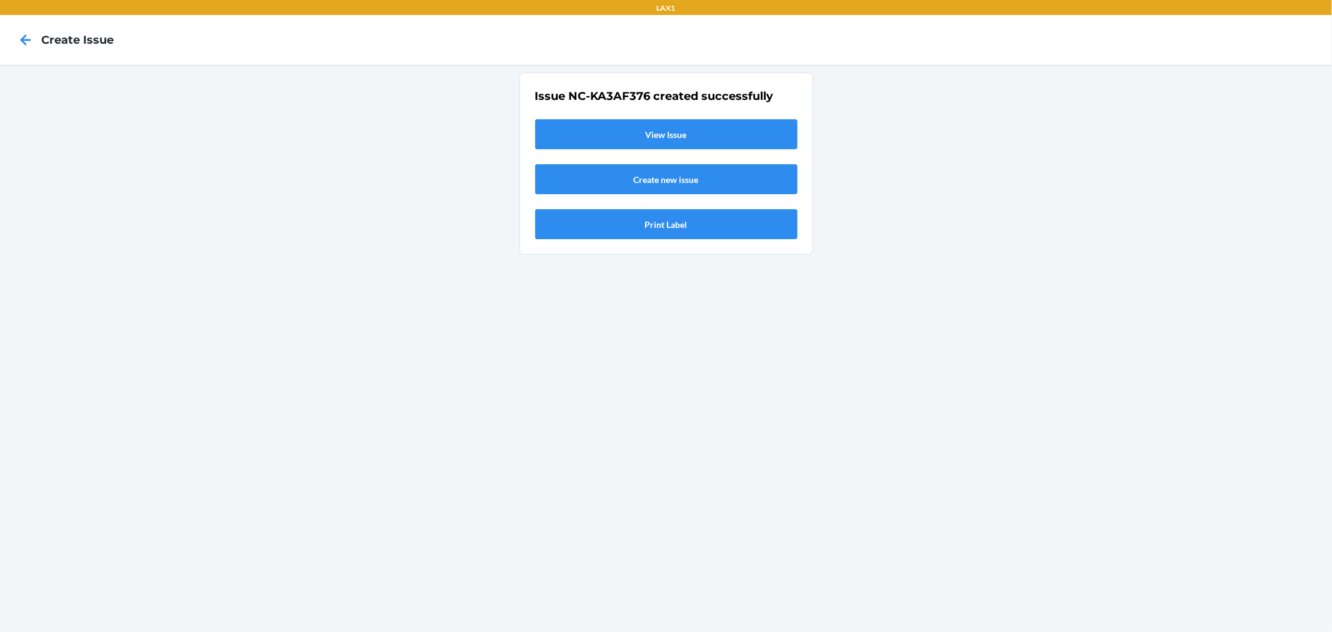
scroll to position [0, 0]
click at [668, 133] on link "View Issue" at bounding box center [666, 134] width 262 height 30
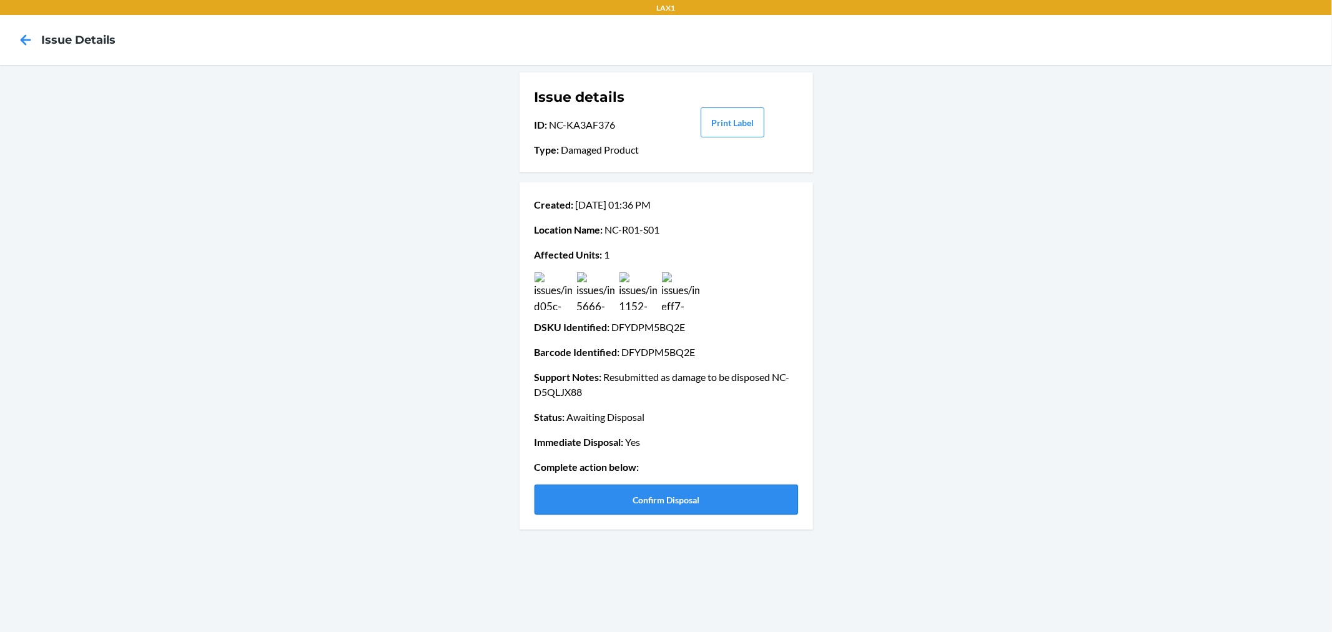
click at [676, 490] on button "Confirm Disposal" at bounding box center [667, 500] width 264 height 30
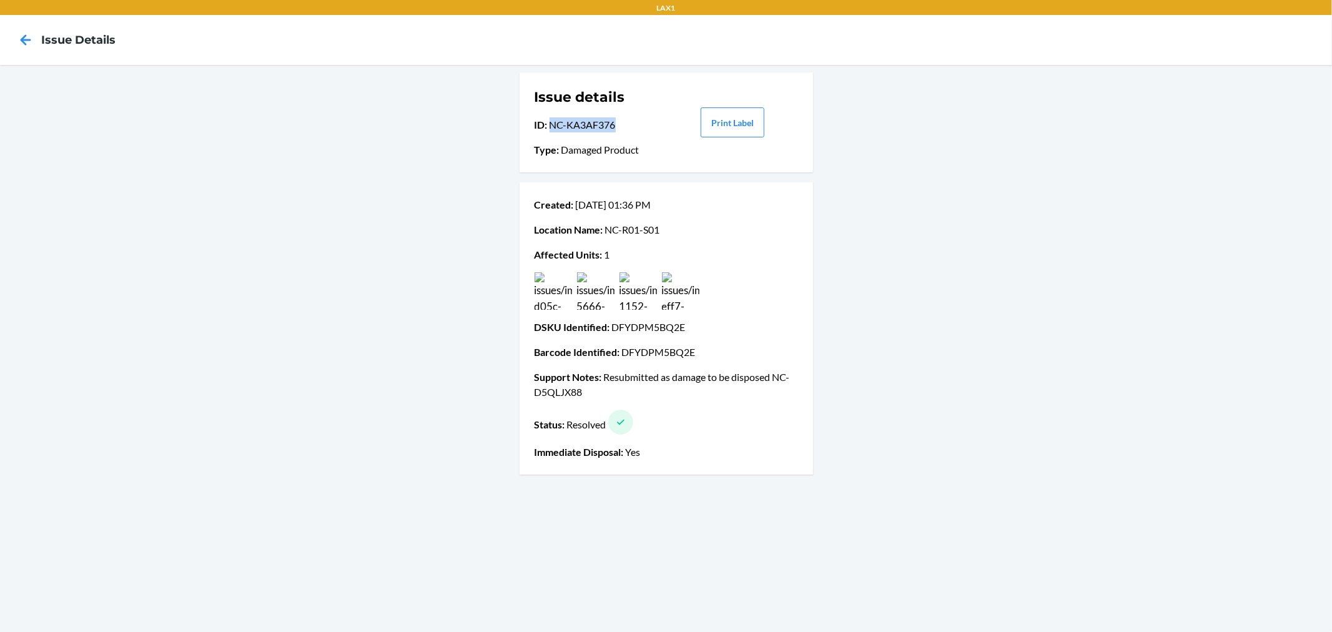
drag, startPoint x: 628, startPoint y: 130, endPoint x: 551, endPoint y: 135, distance: 76.4
click at [551, 135] on div "Issue details ID : NC-KA3AF376 Type : Damaged Product" at bounding box center [600, 122] width 131 height 80
copy p "NC-KA3AF376"
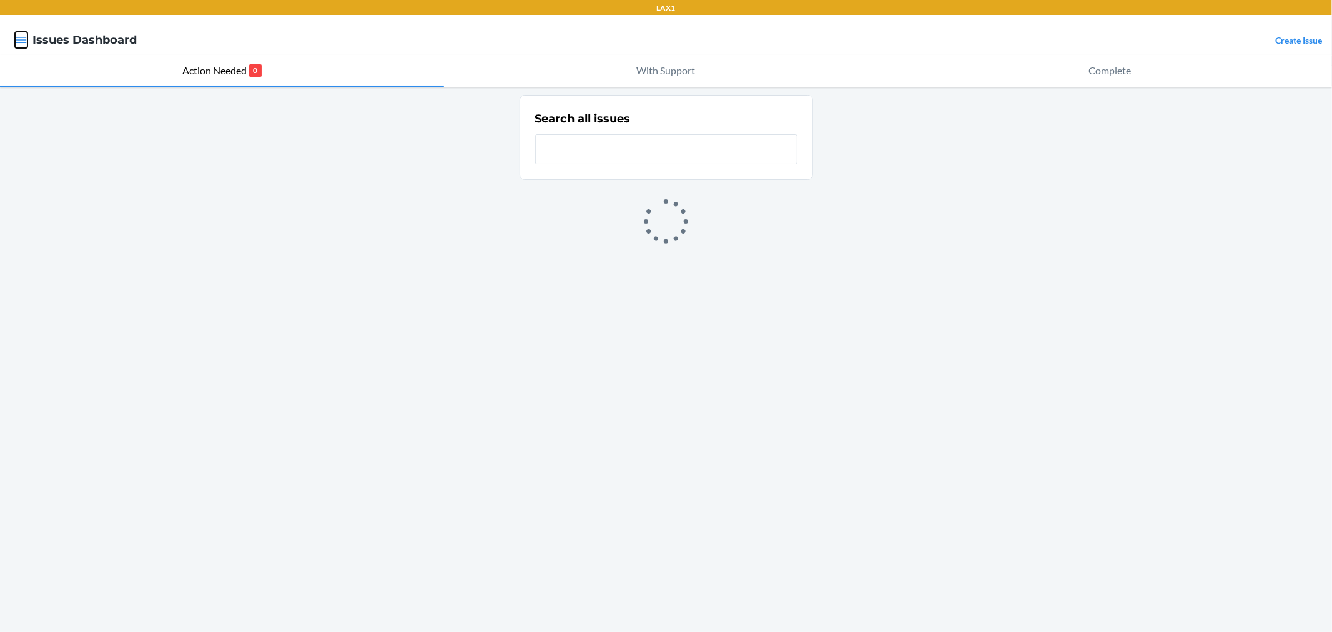
click at [25, 41] on icon "button" at bounding box center [21, 40] width 12 height 12
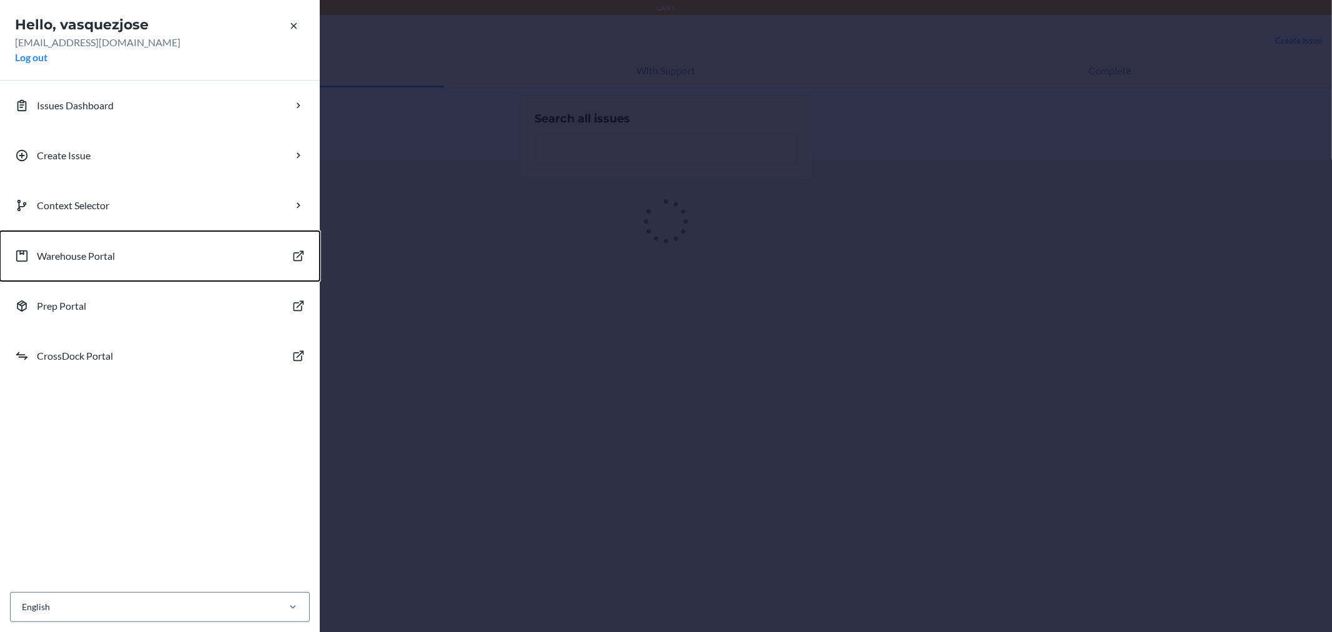
click at [77, 247] on button "Warehouse Portal" at bounding box center [160, 256] width 320 height 50
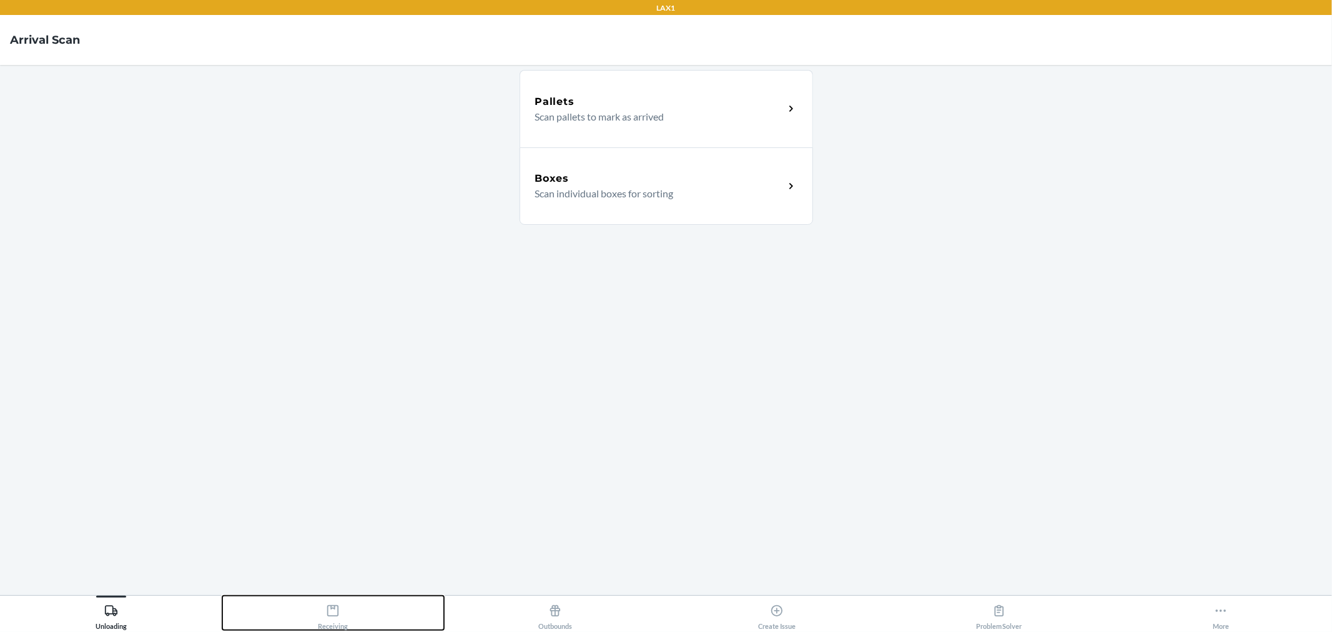
click at [328, 626] on div "Receiving" at bounding box center [333, 614] width 30 height 31
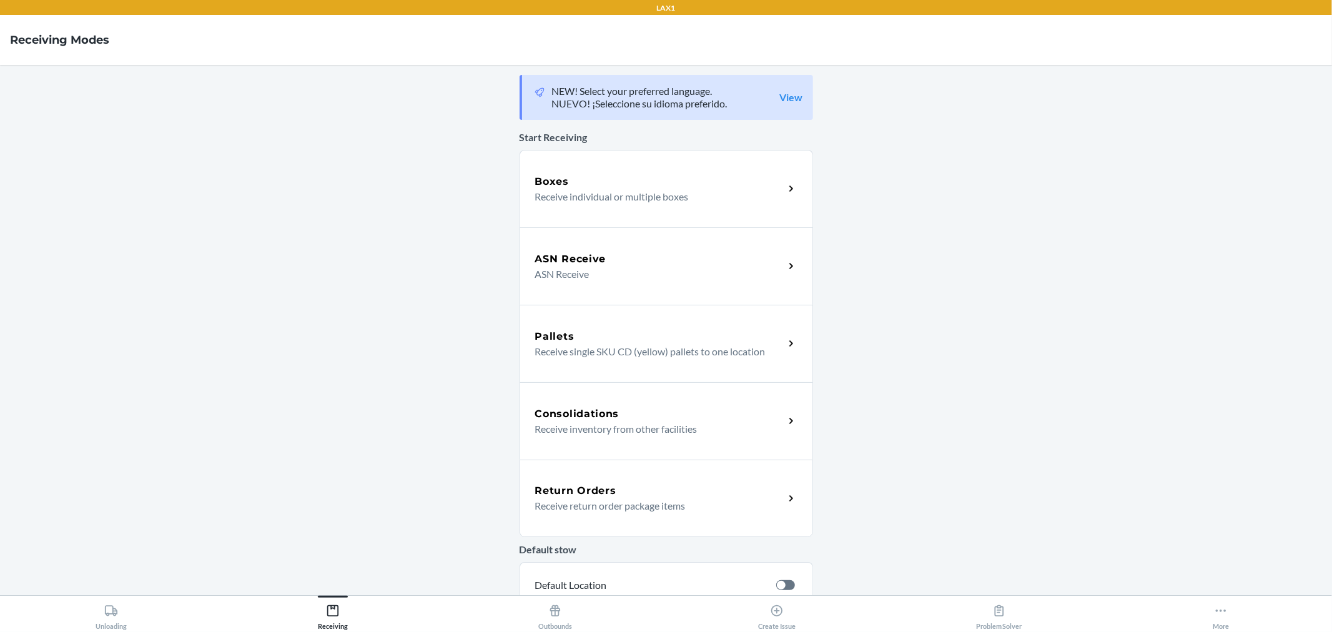
click at [595, 196] on p "Receive individual or multiple boxes" at bounding box center [654, 196] width 239 height 15
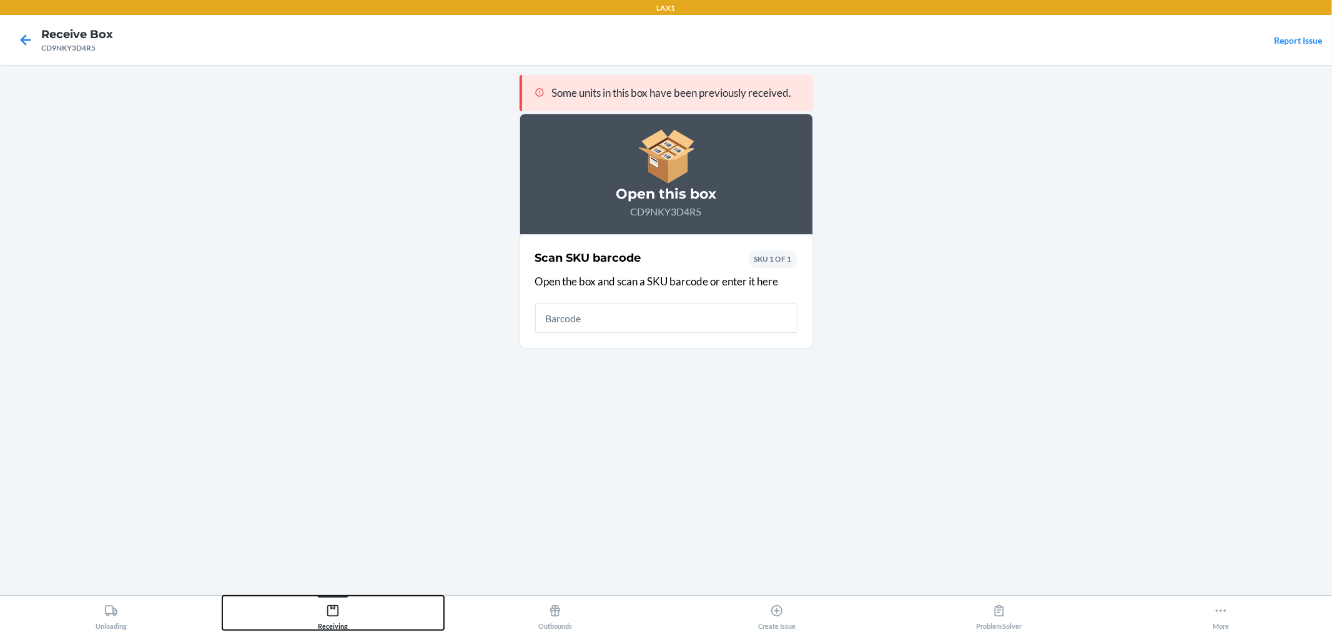
click at [307, 612] on button "Receiving" at bounding box center [333, 613] width 222 height 34
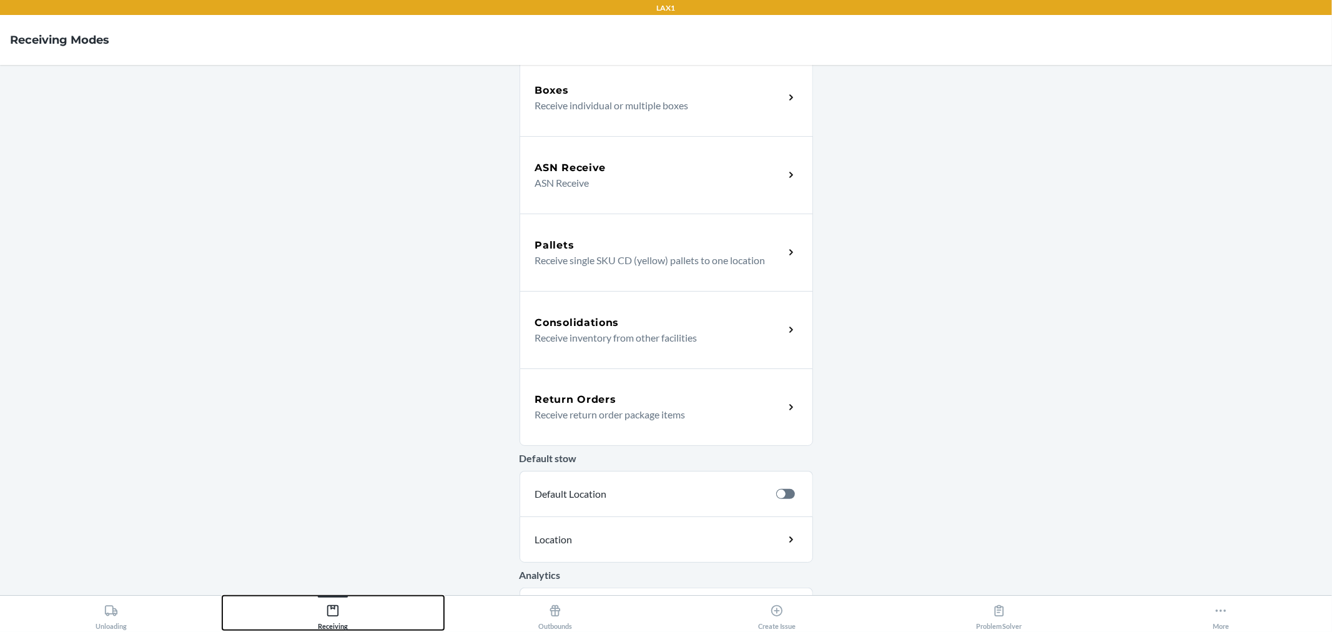
scroll to position [239, 0]
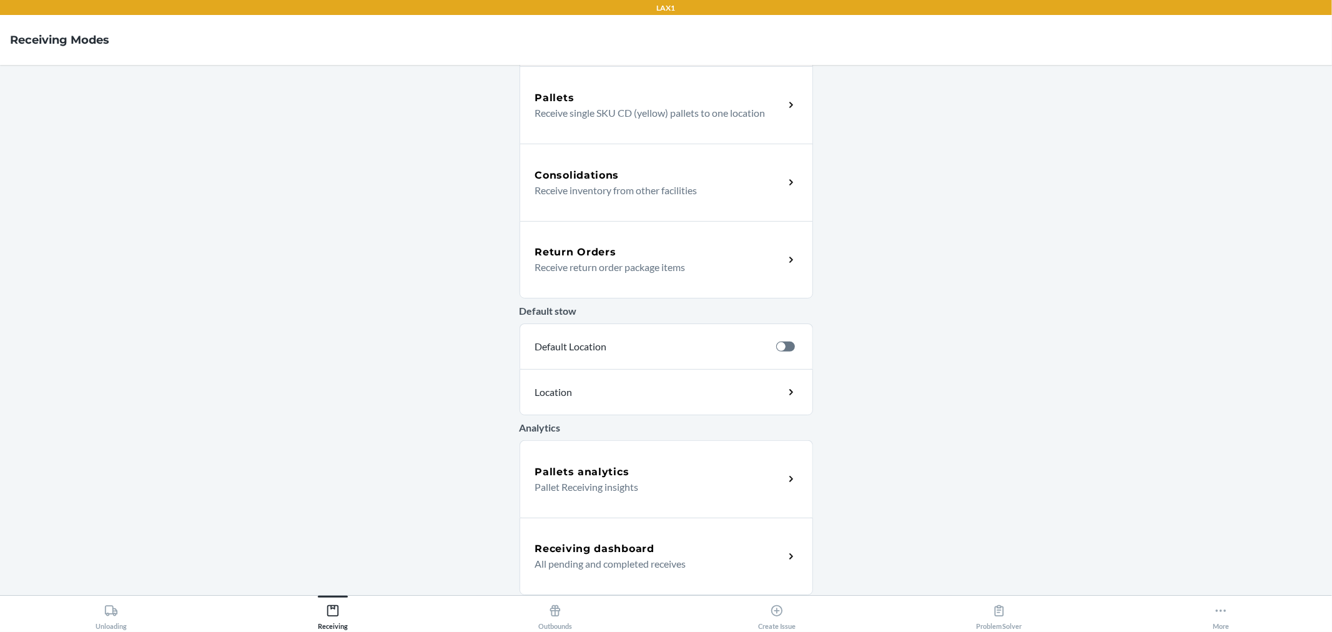
click at [671, 548] on div "Receiving dashboard" at bounding box center [659, 548] width 249 height 15
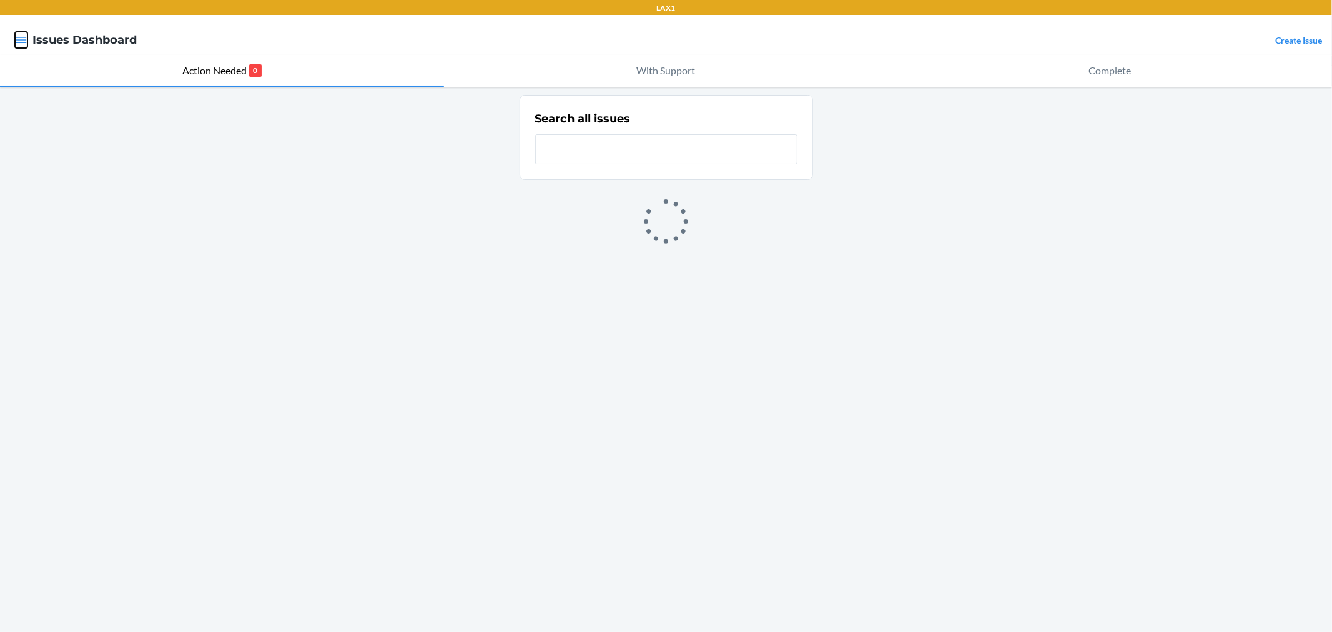
click at [22, 45] on icon "button" at bounding box center [21, 40] width 12 height 12
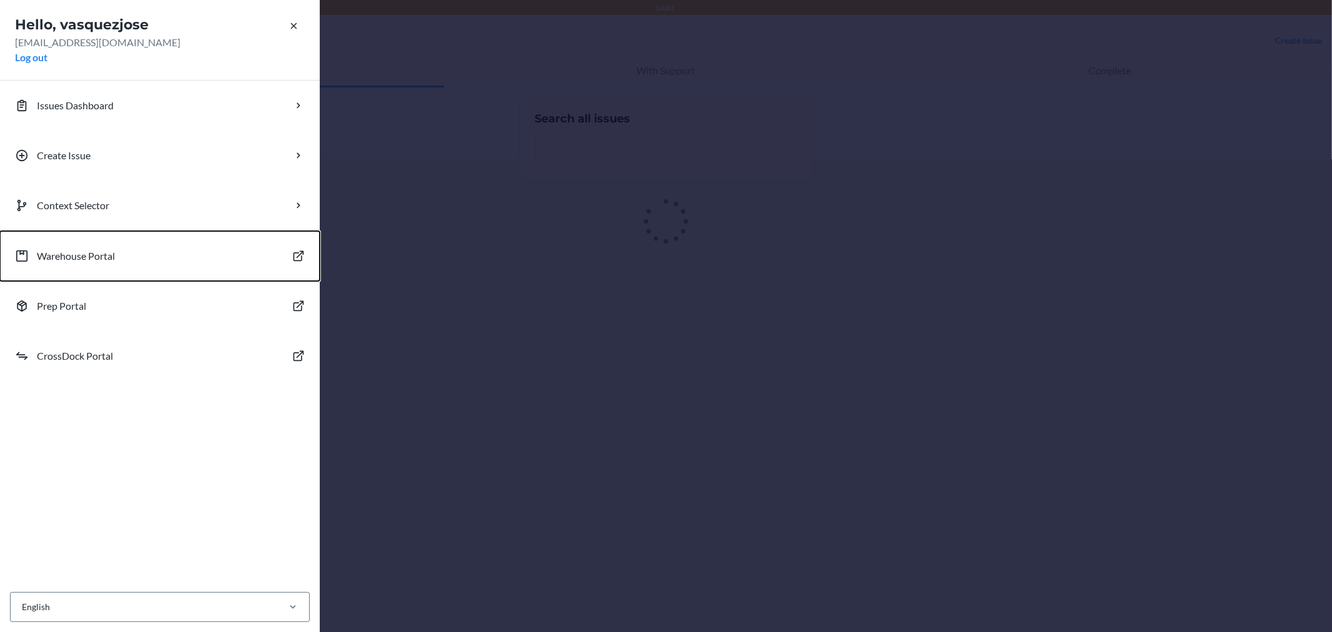
click at [72, 259] on p "Warehouse Portal" at bounding box center [76, 256] width 78 height 15
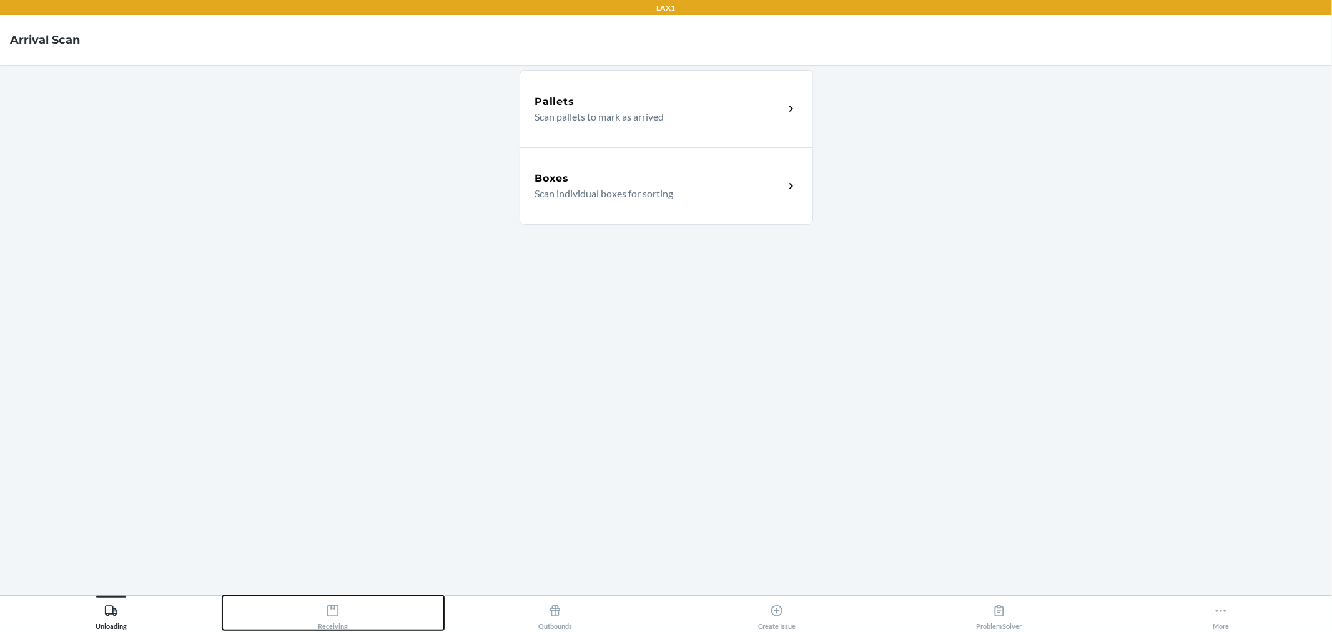
click at [328, 616] on icon at bounding box center [333, 611] width 14 height 14
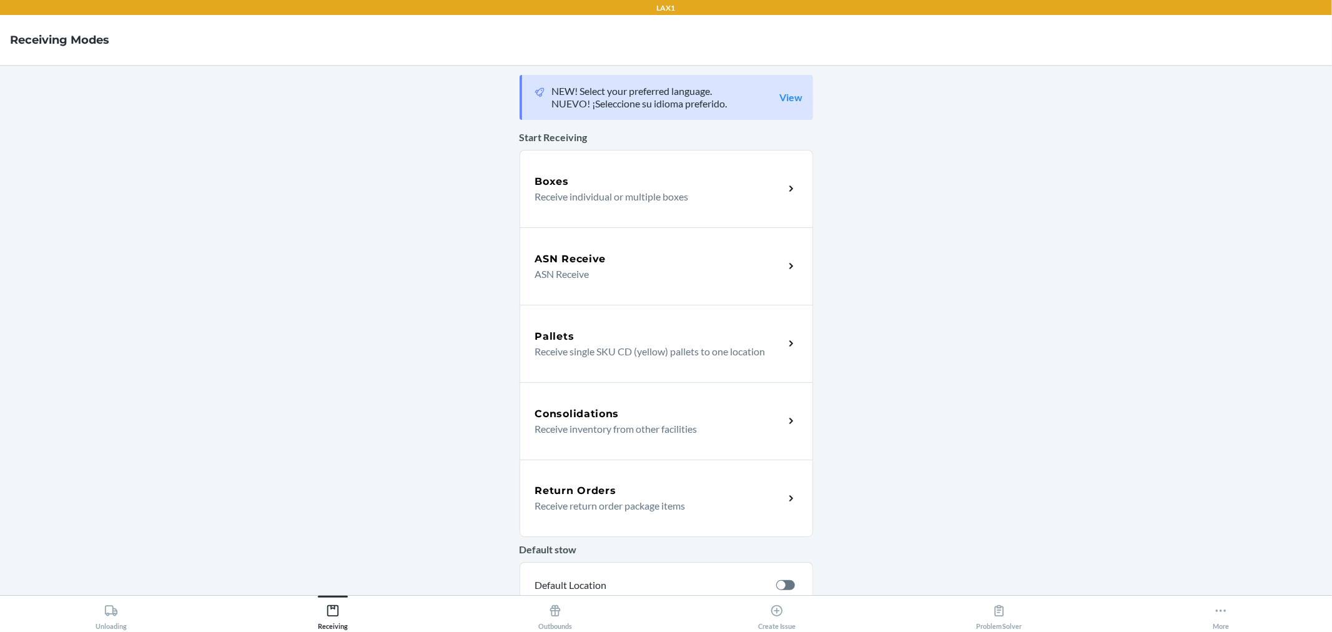
click at [590, 170] on div "Boxes Receive individual or multiple boxes" at bounding box center [667, 188] width 294 height 77
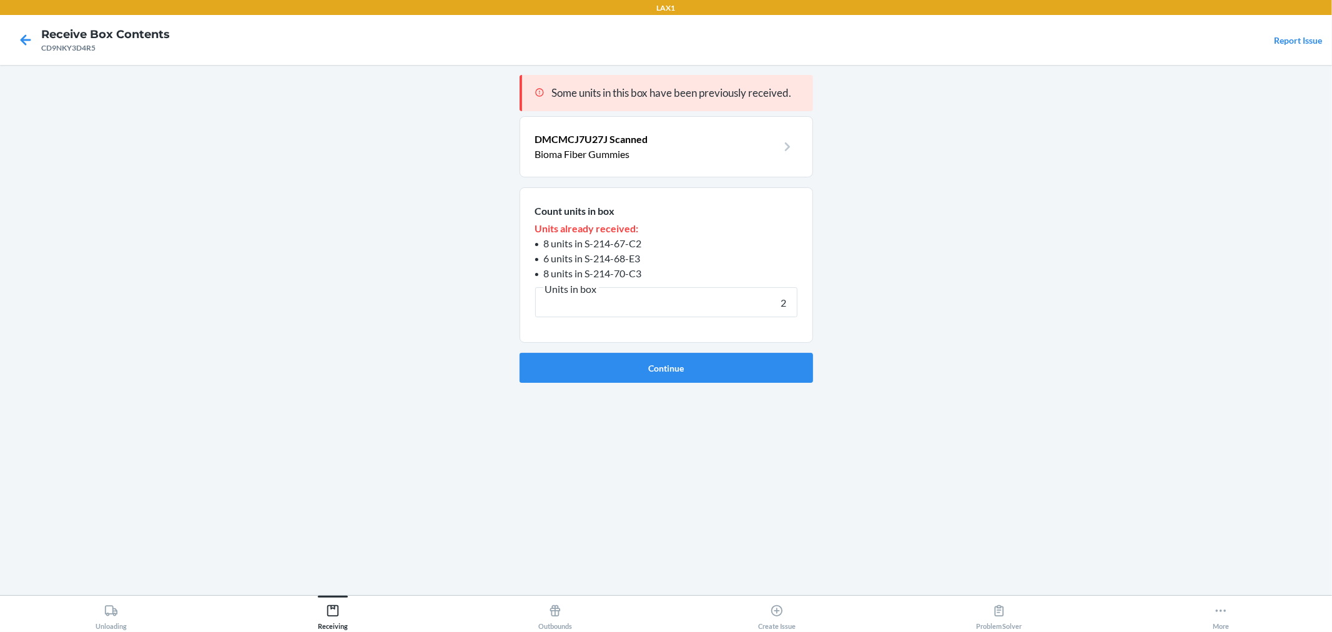
type input "2"
drag, startPoint x: 646, startPoint y: 274, endPoint x: 545, endPoint y: 277, distance: 101.8
click at [545, 277] on li "8 units in S-214-70-C3" at bounding box center [666, 273] width 262 height 15
copy span "8 units in S-214-70-C3"
click at [642, 275] on span "8 units in S-214-70-C3" at bounding box center [593, 273] width 98 height 12
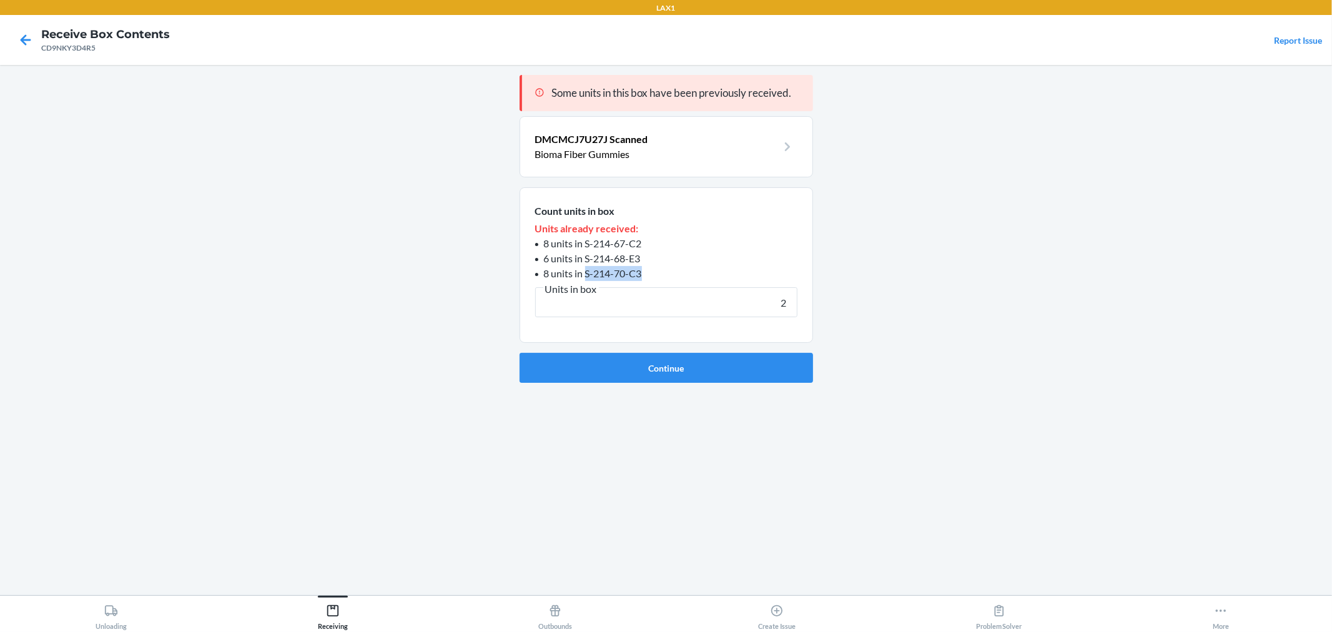
drag, startPoint x: 646, startPoint y: 275, endPoint x: 587, endPoint y: 277, distance: 59.4
click at [587, 277] on li "8 units in S-214-70-C3" at bounding box center [666, 273] width 262 height 15
copy span "S-214-70-C3"
click at [666, 367] on button "Continue" at bounding box center [667, 368] width 294 height 30
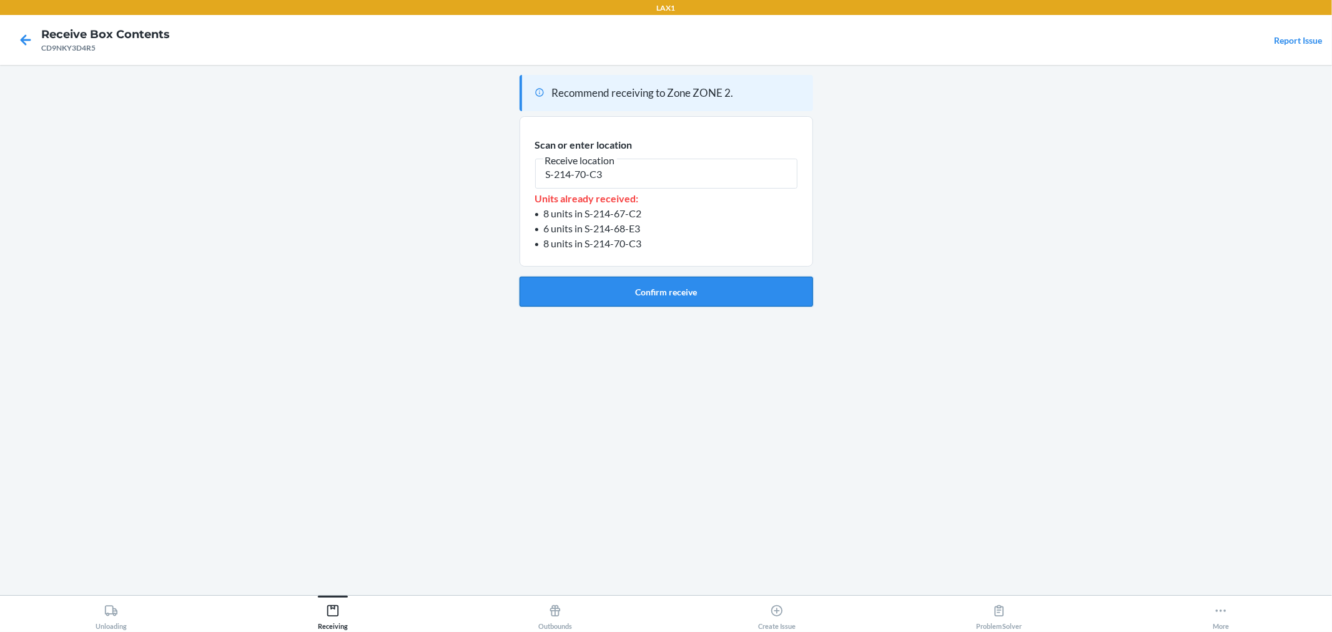
type input "S-214-70-C3"
click at [679, 290] on button "Confirm receive" at bounding box center [667, 292] width 294 height 30
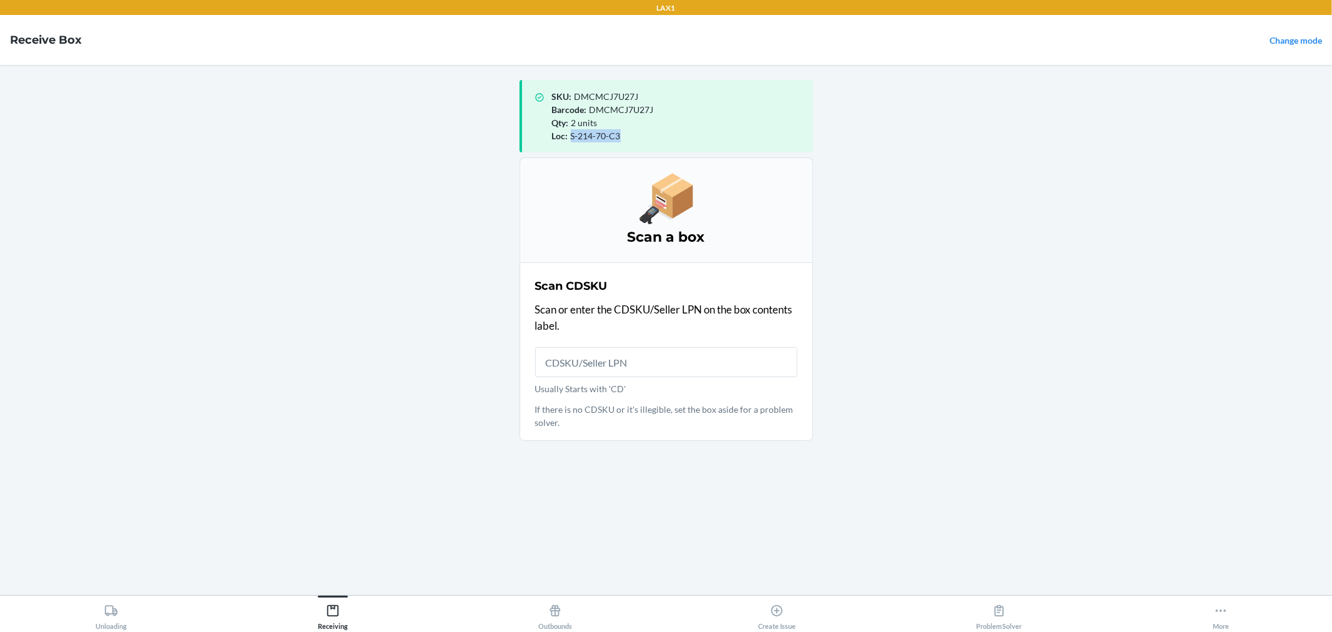
drag, startPoint x: 626, startPoint y: 135, endPoint x: 570, endPoint y: 138, distance: 56.3
click at [570, 138] on div "Loc : S-214-70-C3" at bounding box center [677, 135] width 251 height 13
copy span "S-214-70-C3"
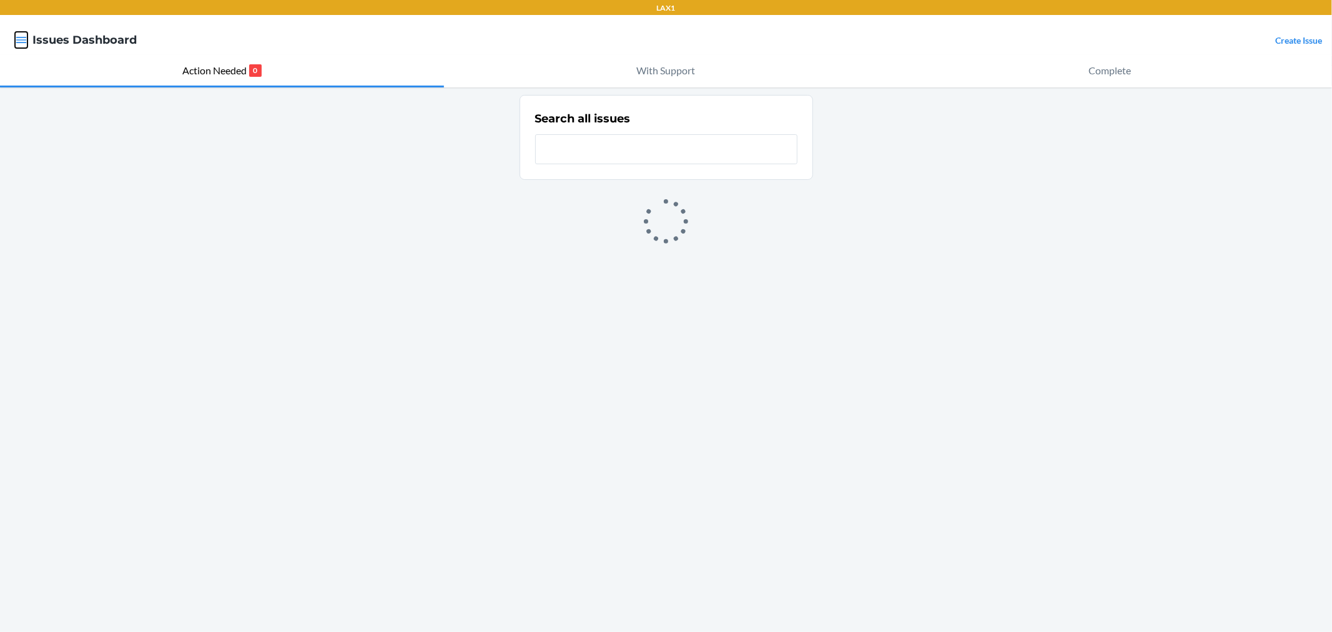
click at [19, 46] on button "button" at bounding box center [21, 40] width 12 height 16
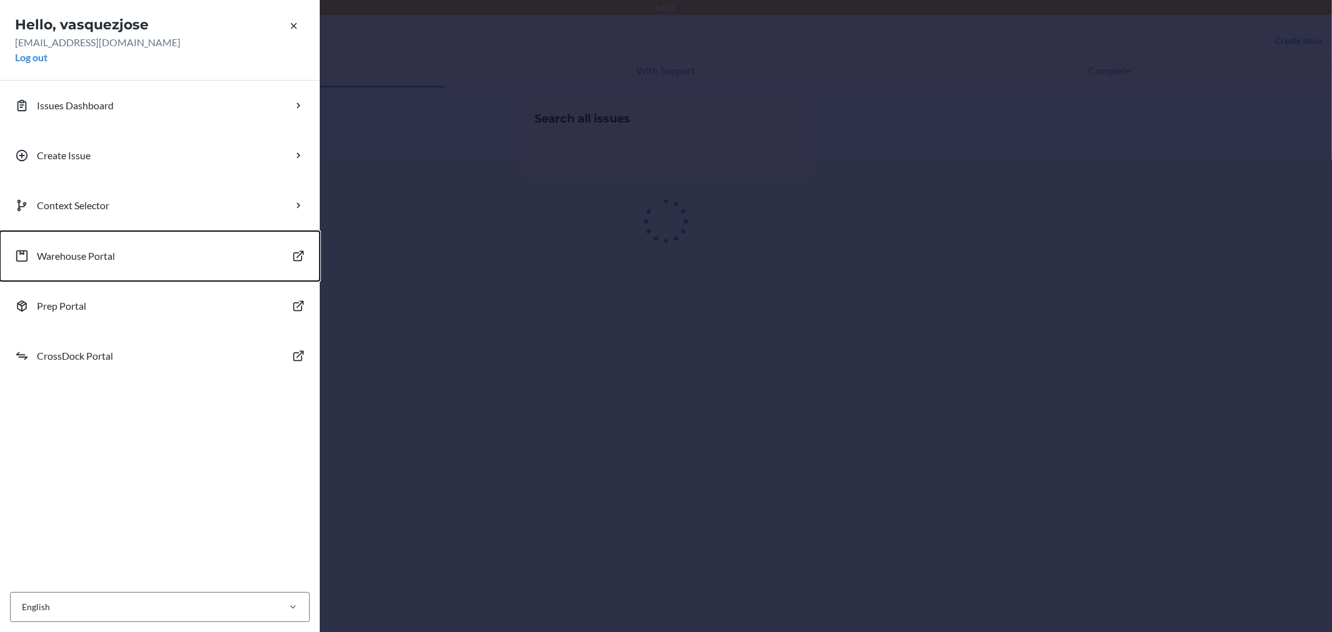
click at [79, 254] on p "Warehouse Portal" at bounding box center [76, 256] width 78 height 15
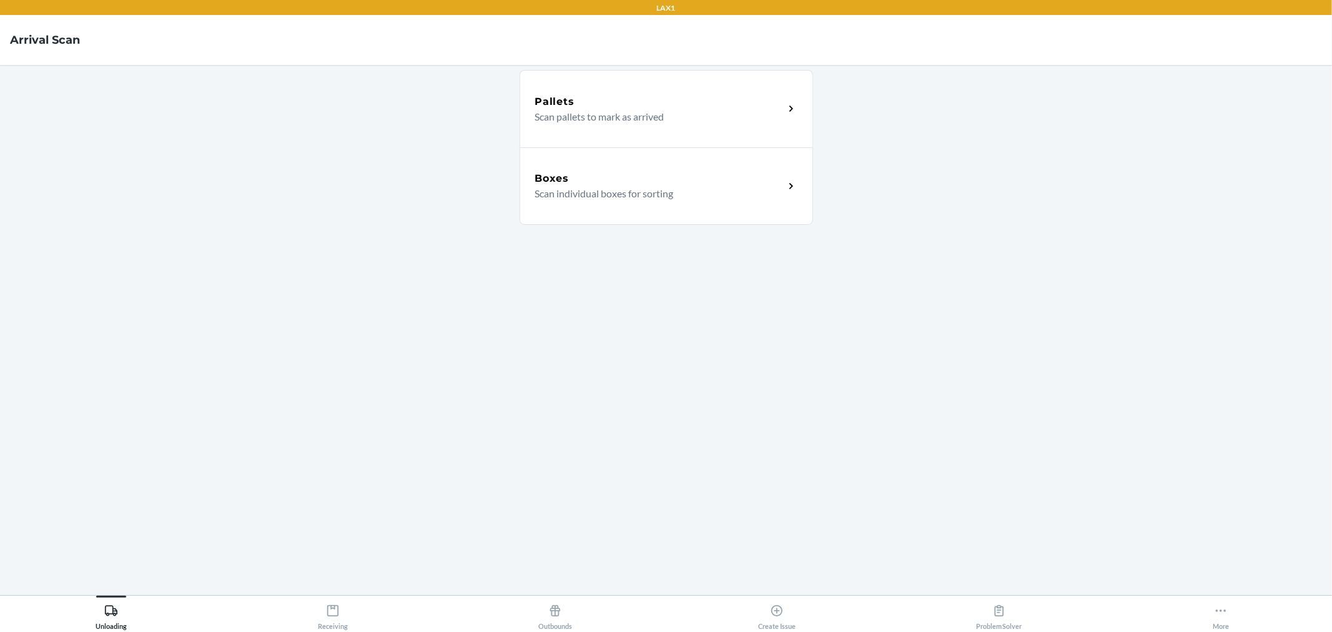
click at [631, 116] on p "Scan pallets to mark as arrived" at bounding box center [654, 116] width 239 height 15
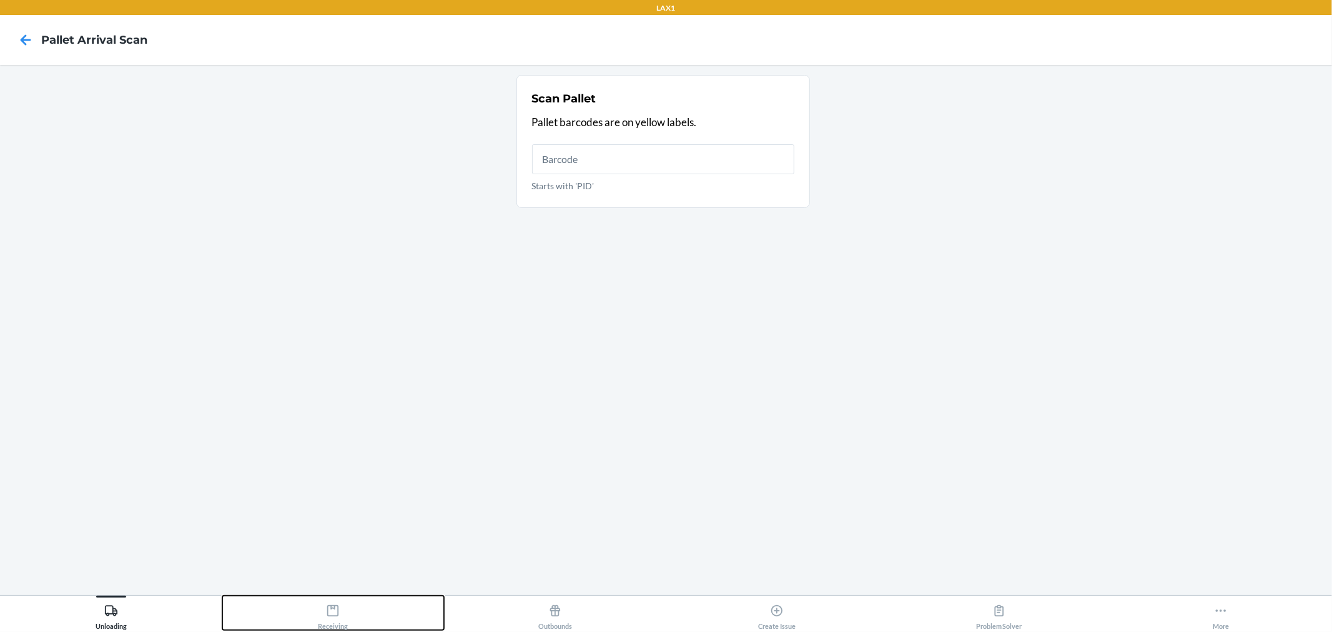
click at [329, 615] on icon at bounding box center [333, 611] width 14 height 14
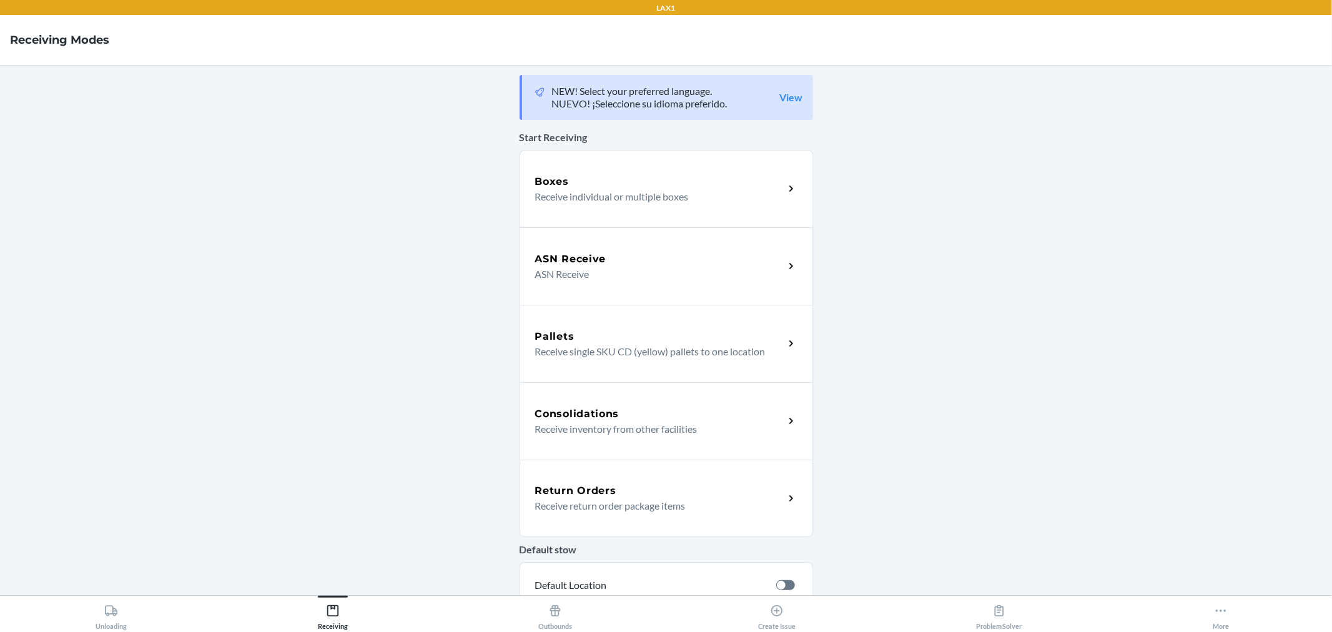
click at [631, 198] on p "Receive individual or multiple boxes" at bounding box center [654, 196] width 239 height 15
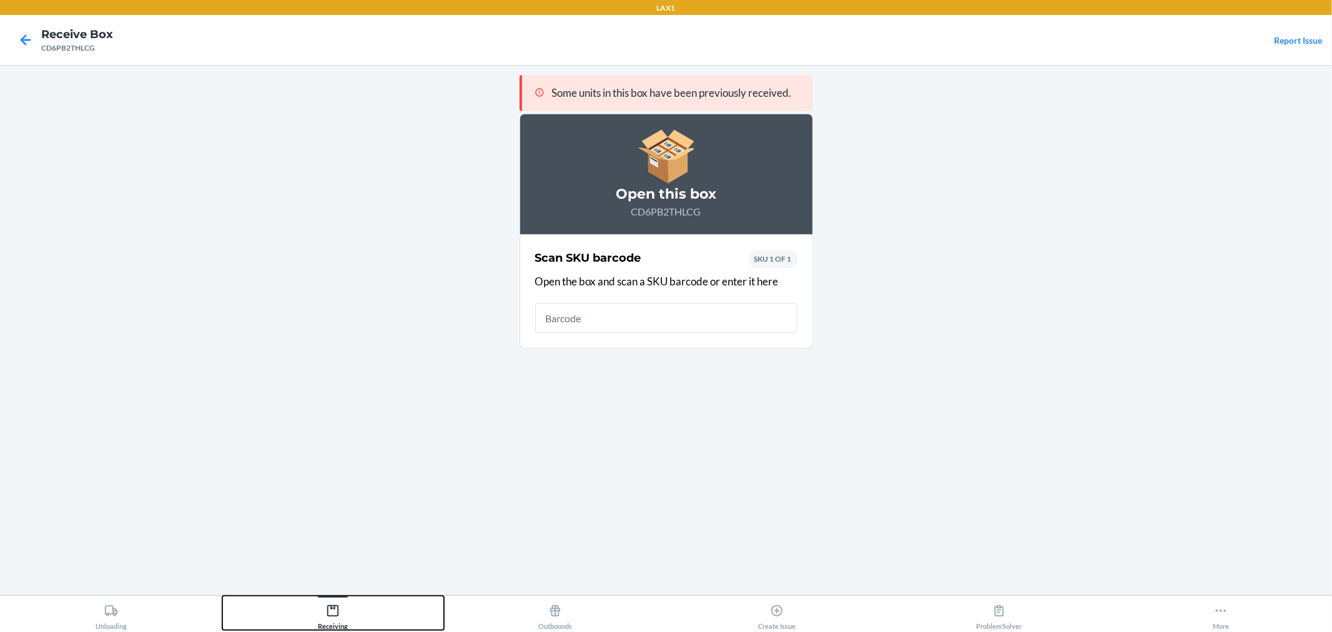
click at [337, 611] on icon at bounding box center [333, 611] width 14 height 14
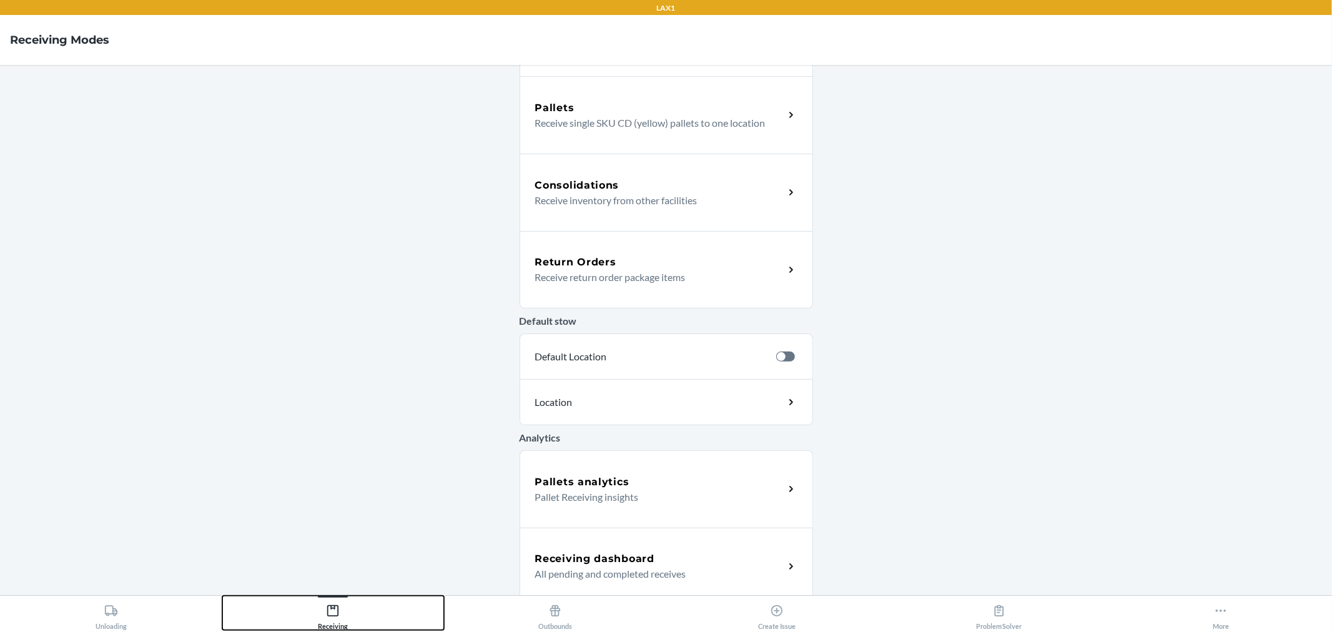
scroll to position [239, 0]
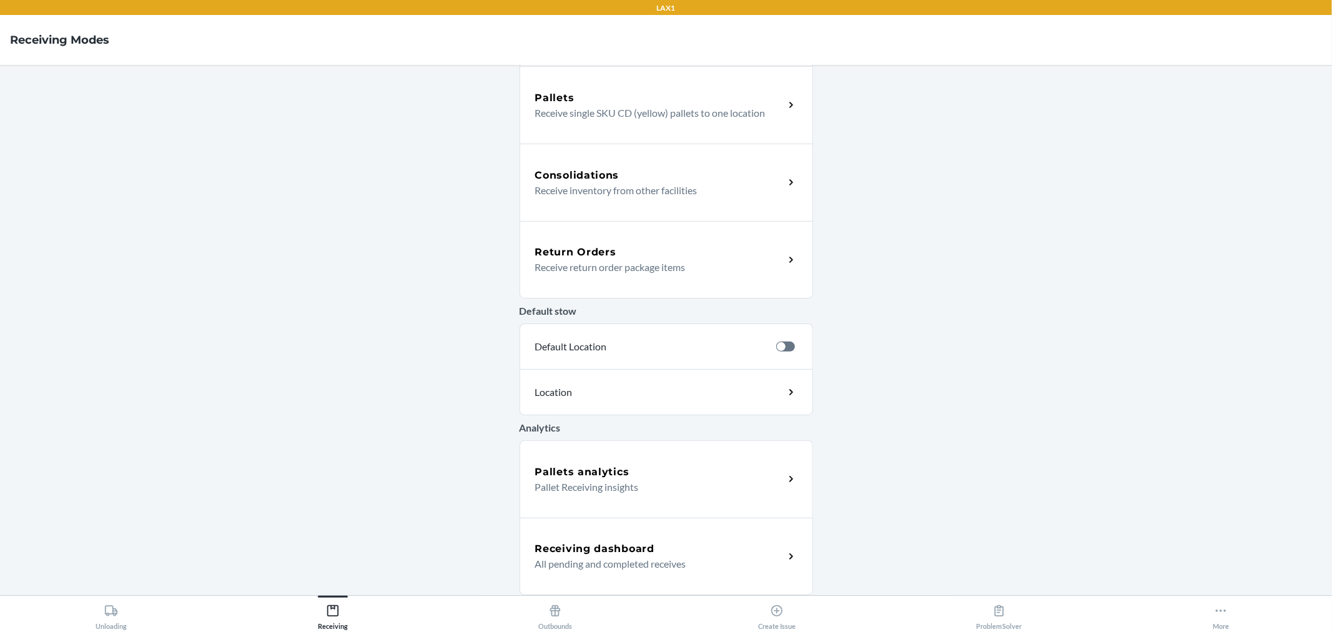
click at [608, 559] on p "All pending and completed receives" at bounding box center [654, 563] width 239 height 15
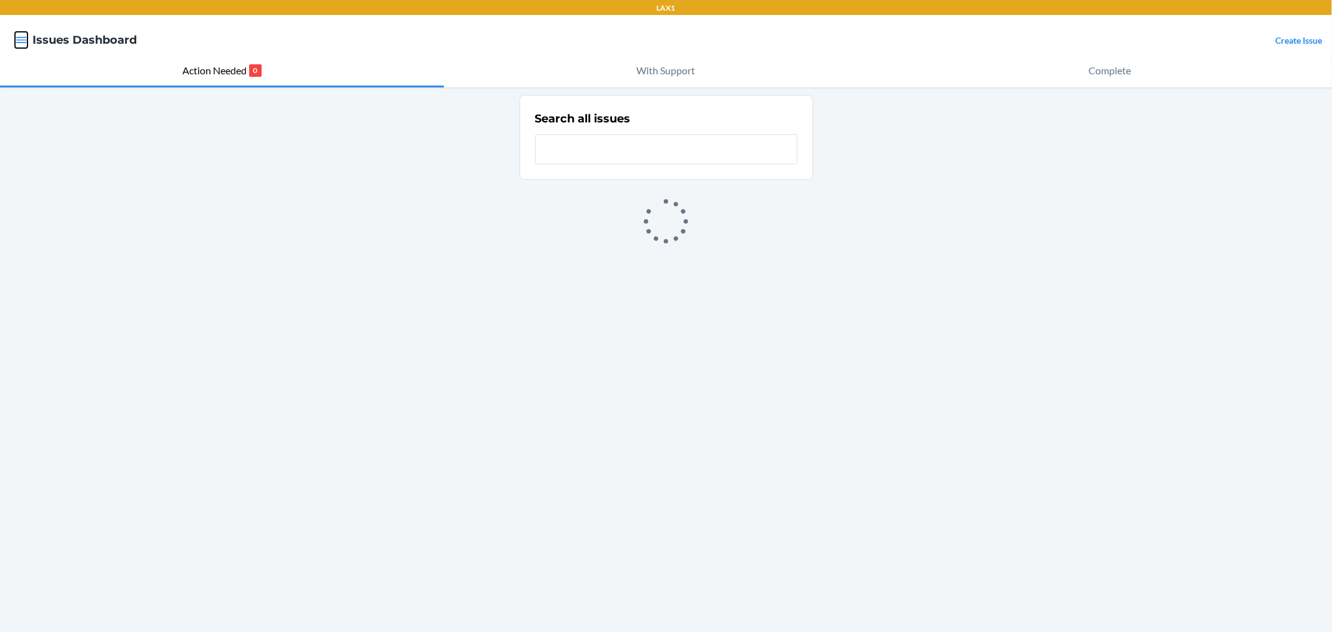
click at [26, 41] on icon "button" at bounding box center [21, 40] width 12 height 12
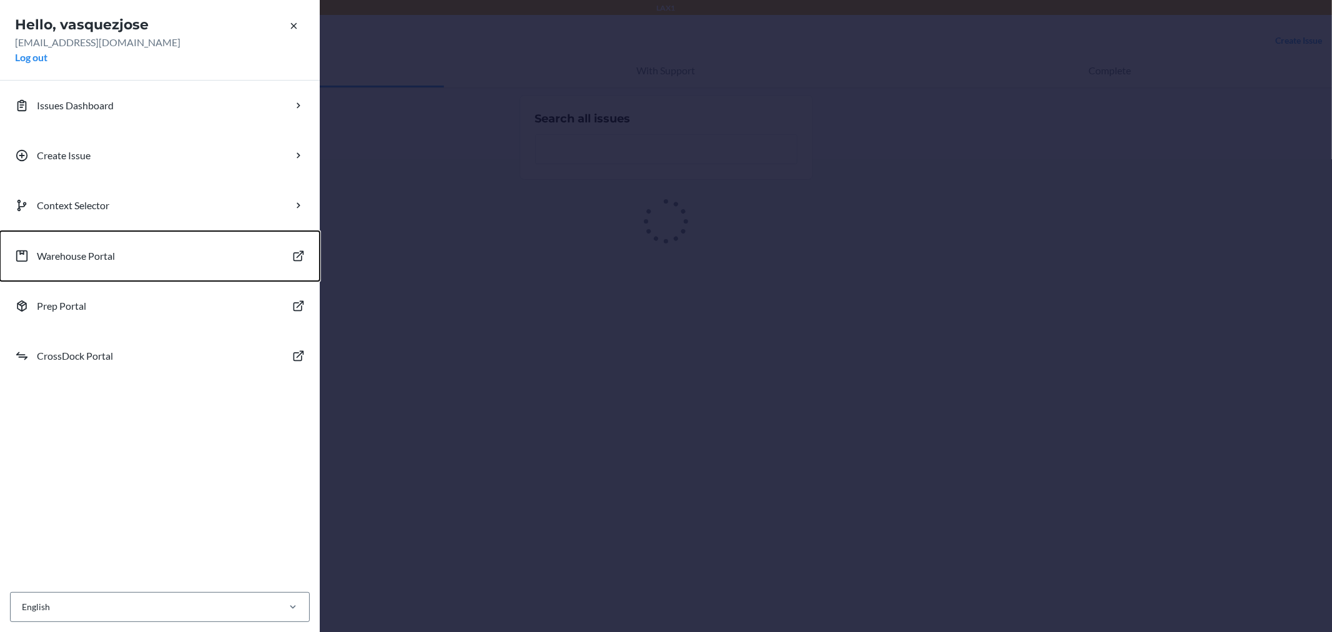
click at [103, 254] on p "Warehouse Portal" at bounding box center [76, 256] width 78 height 15
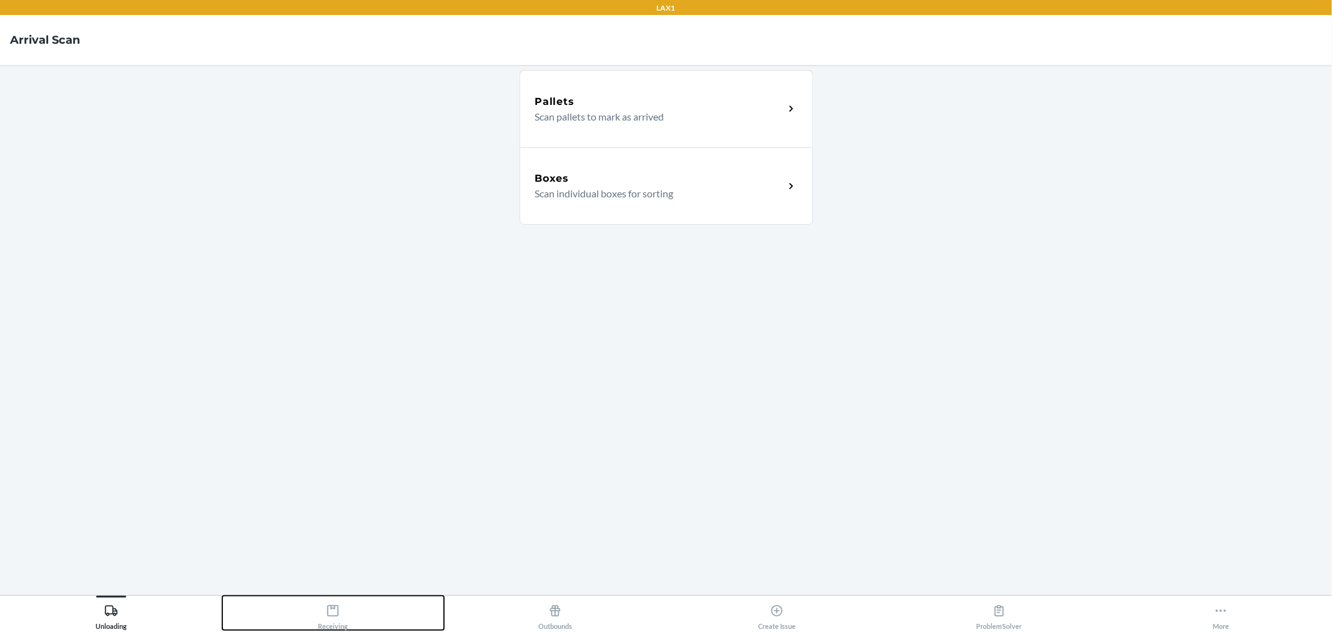
click at [327, 599] on div "Receiving" at bounding box center [333, 614] width 30 height 31
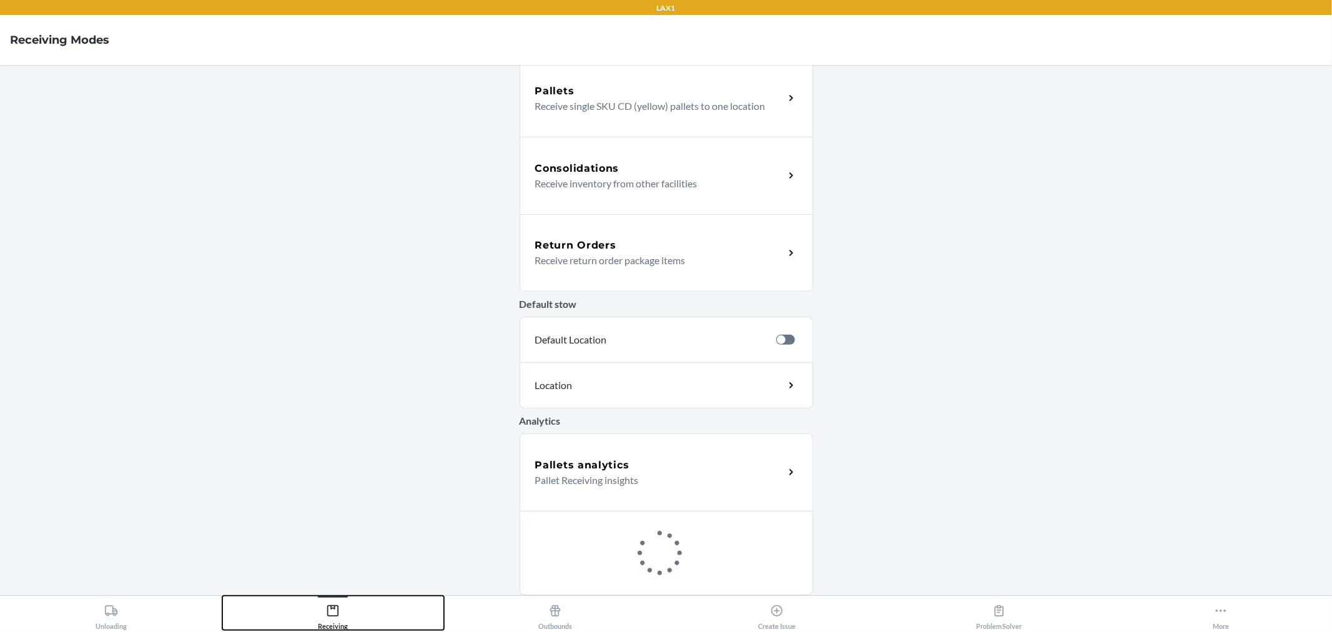
scroll to position [239, 0]
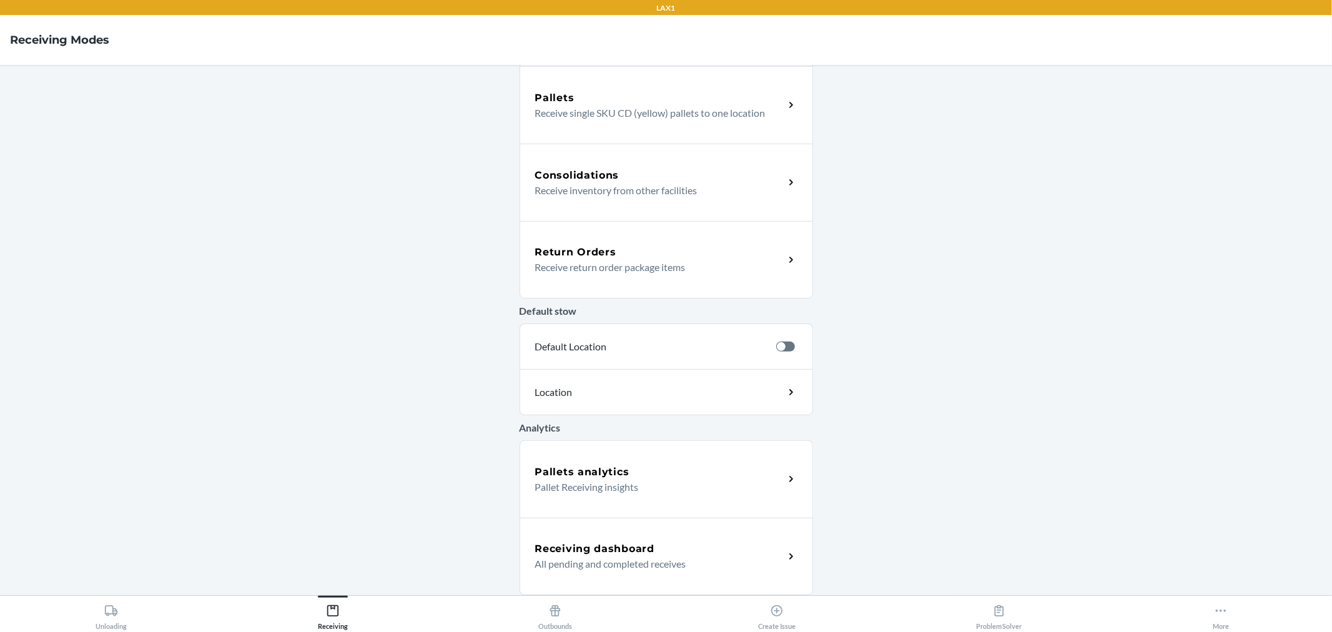
click at [613, 558] on p "All pending and completed receives" at bounding box center [654, 563] width 239 height 15
